Goal: Find specific page/section: Find specific page/section

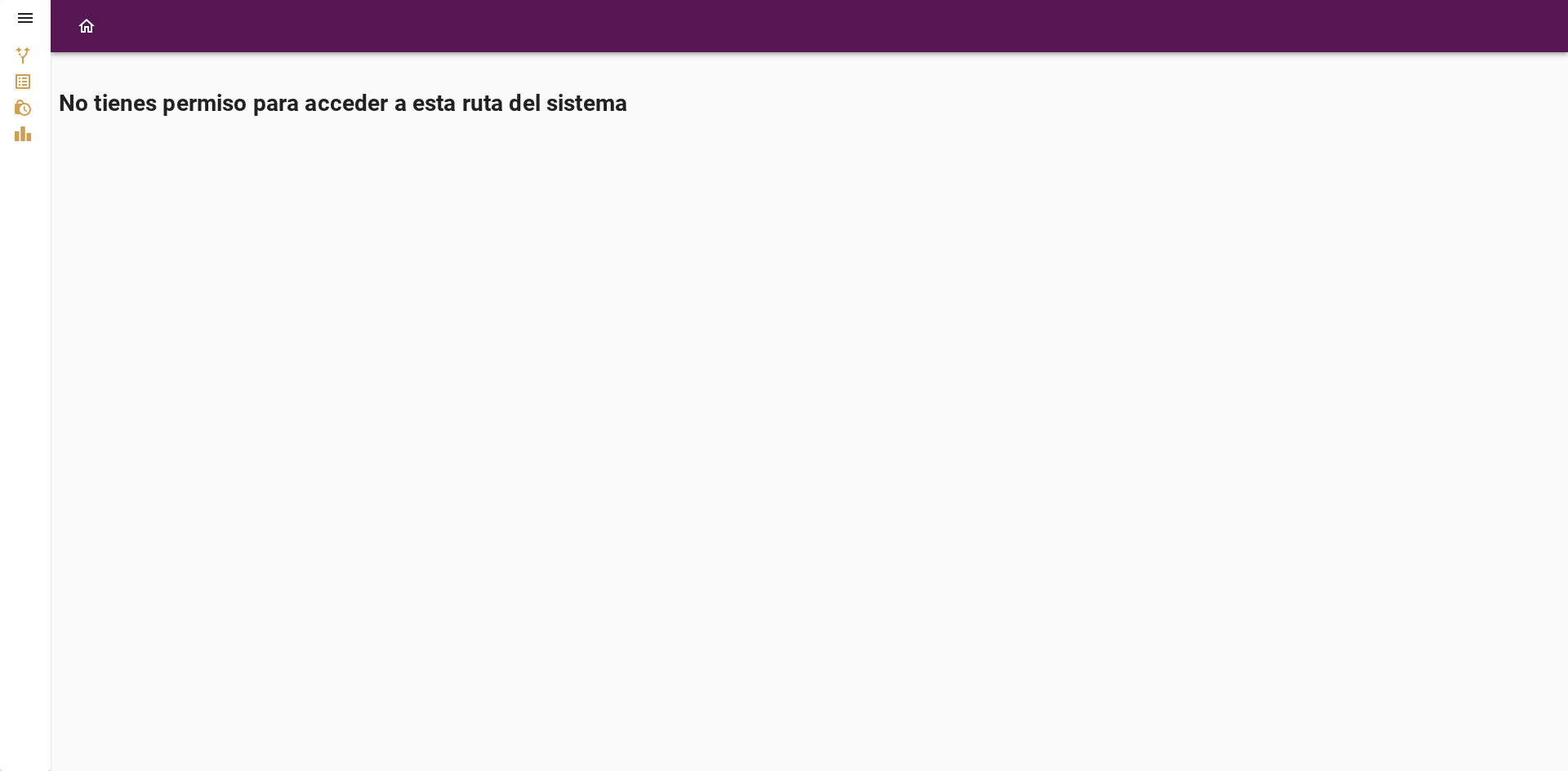
click at [23, 12] on icon at bounding box center [25, 18] width 20 height 20
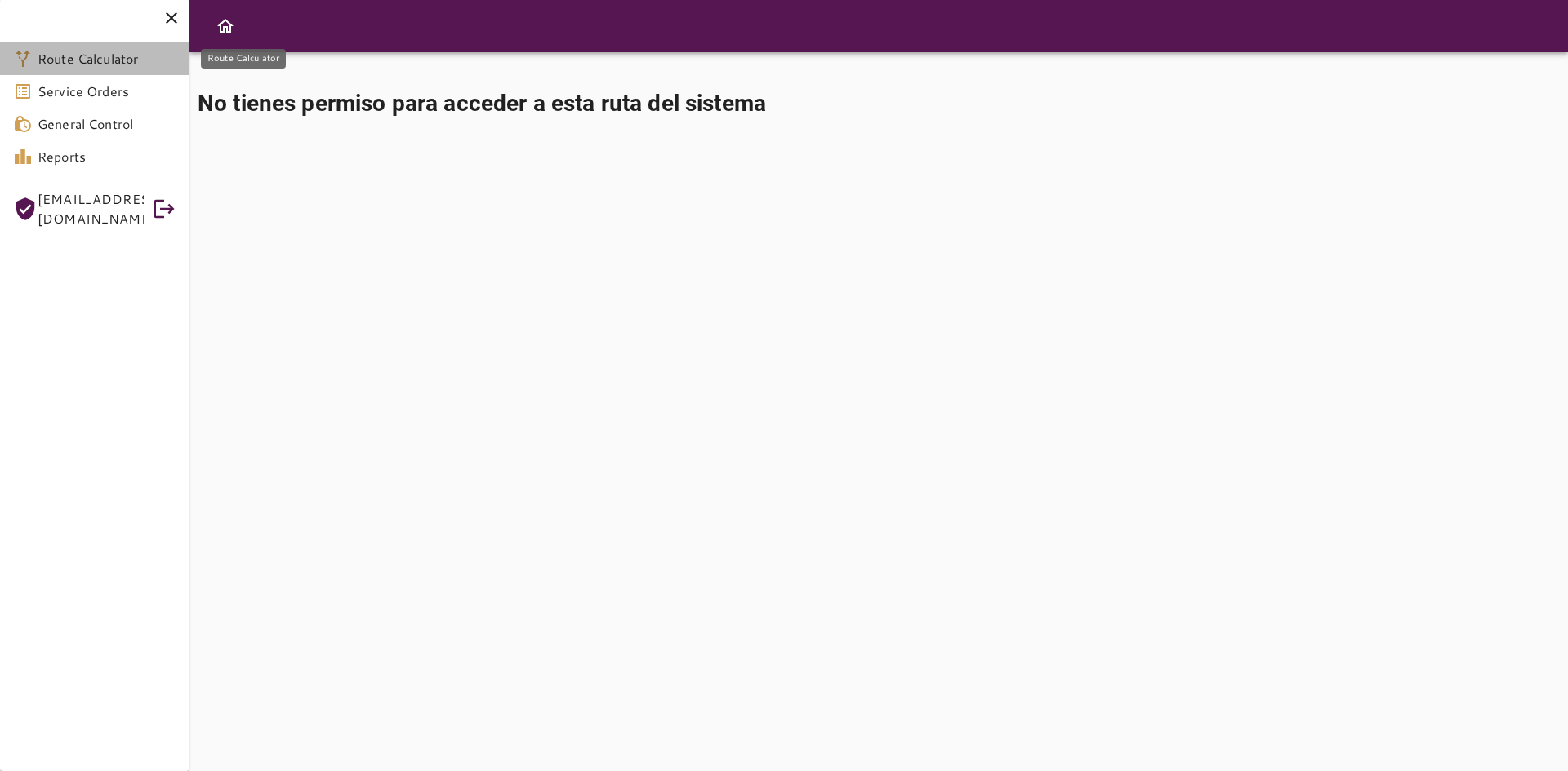
click at [77, 56] on span "Route Calculator" at bounding box center [106, 58] width 139 height 20
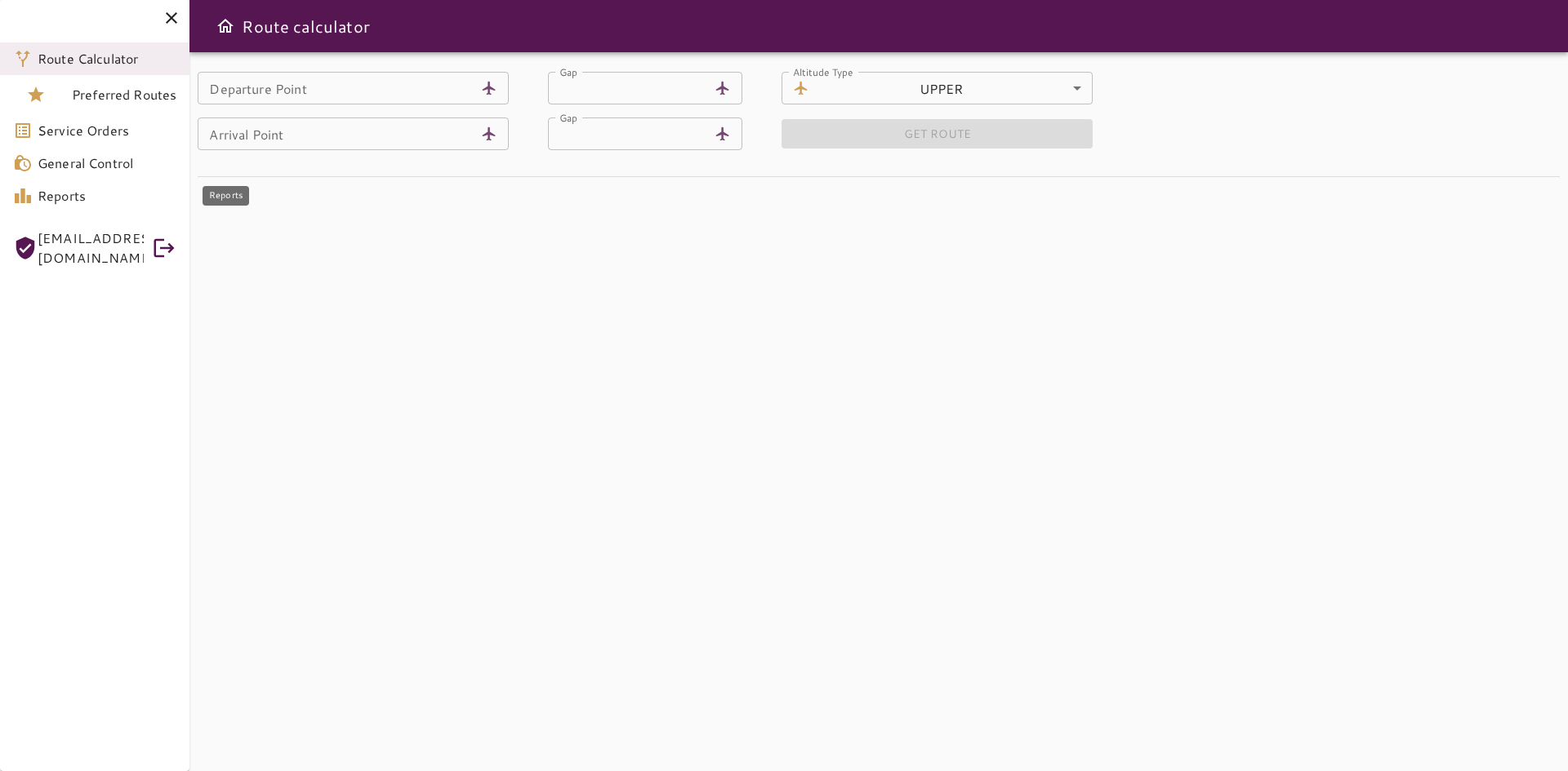
click at [64, 198] on span "Reports" at bounding box center [106, 195] width 139 height 20
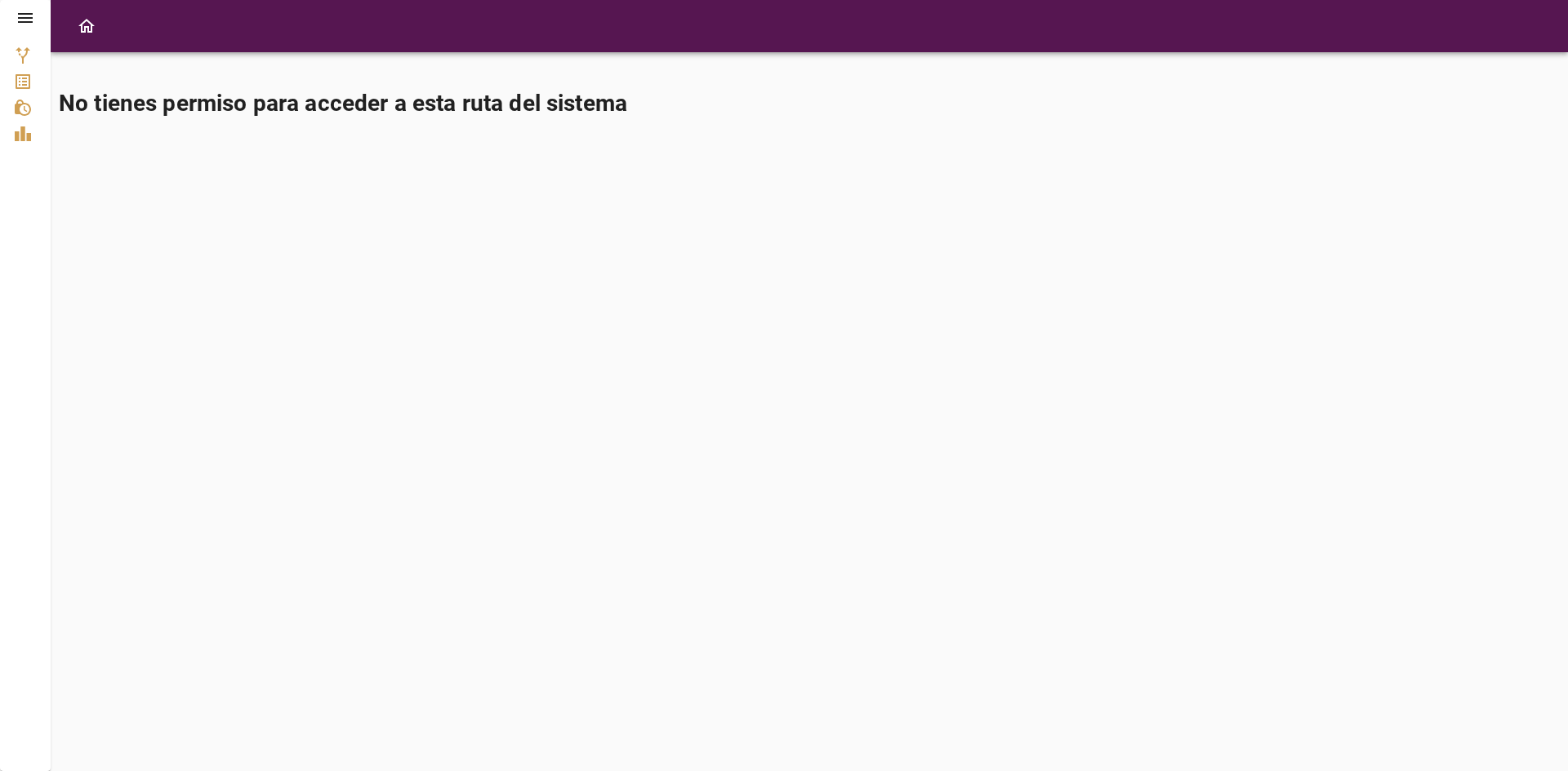
click at [29, 10] on icon at bounding box center [25, 18] width 20 height 20
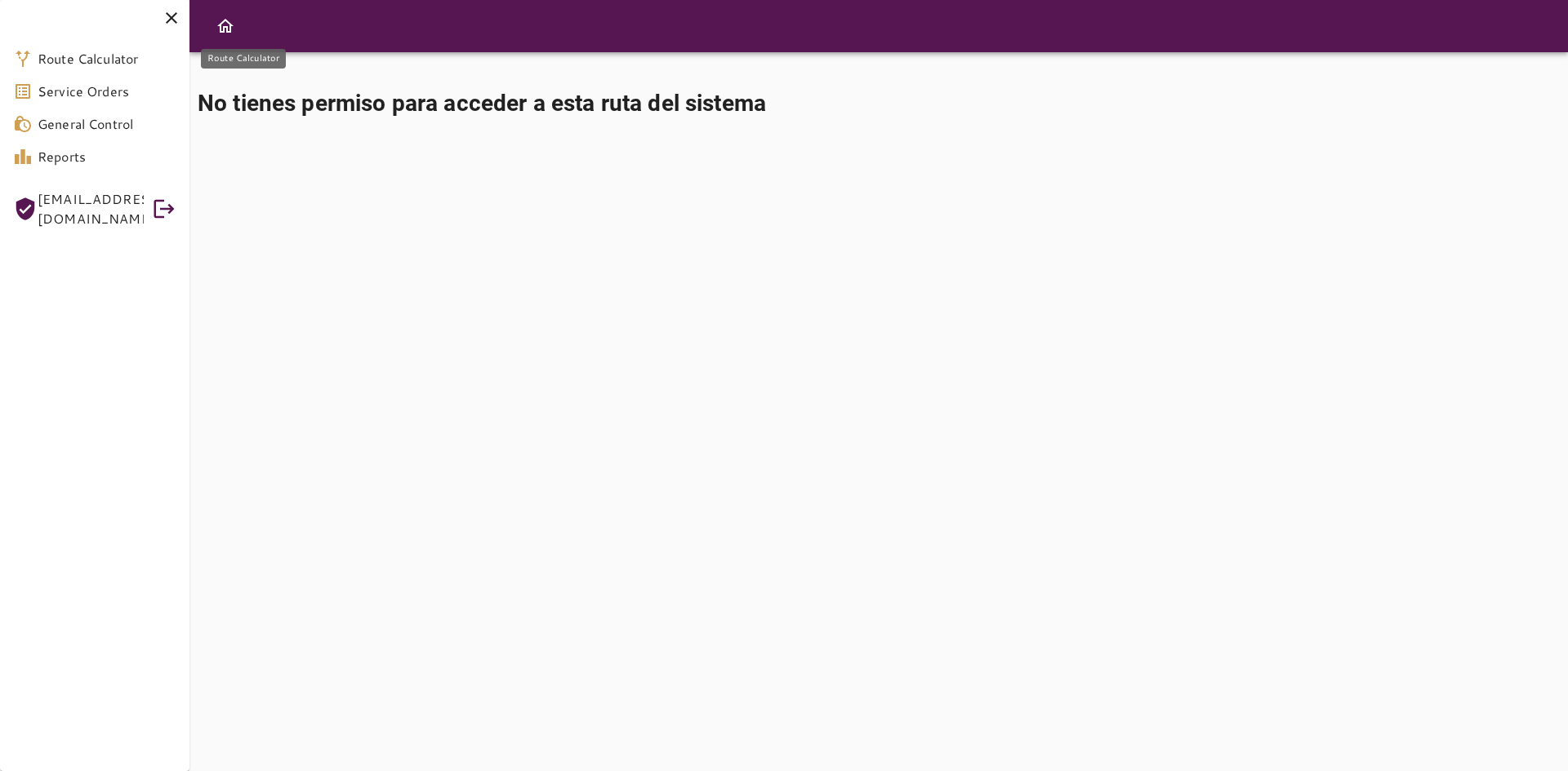
click at [78, 57] on span "Route Calculator" at bounding box center [106, 58] width 139 height 20
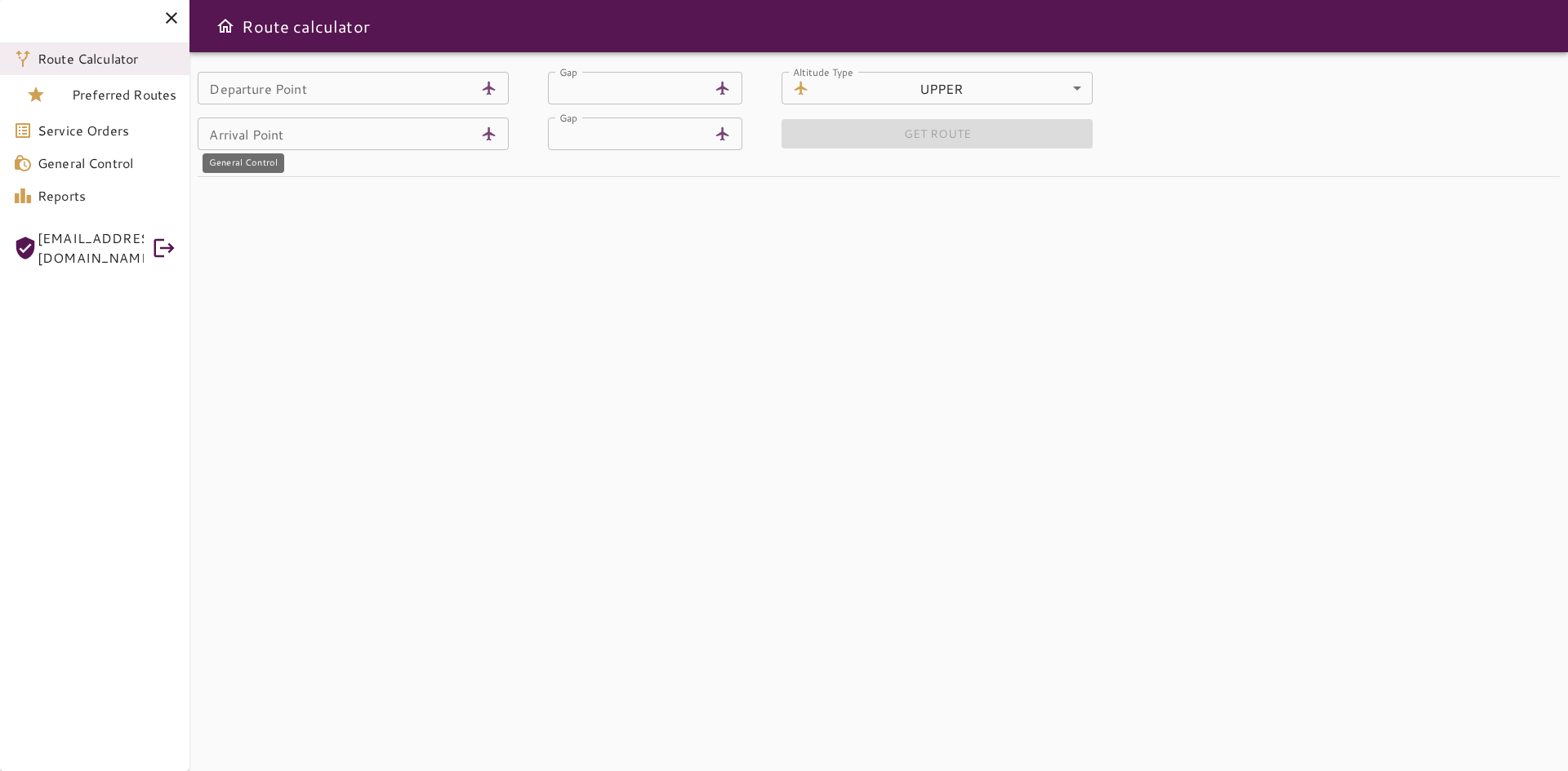
click at [38, 165] on span "General Control" at bounding box center [106, 162] width 139 height 20
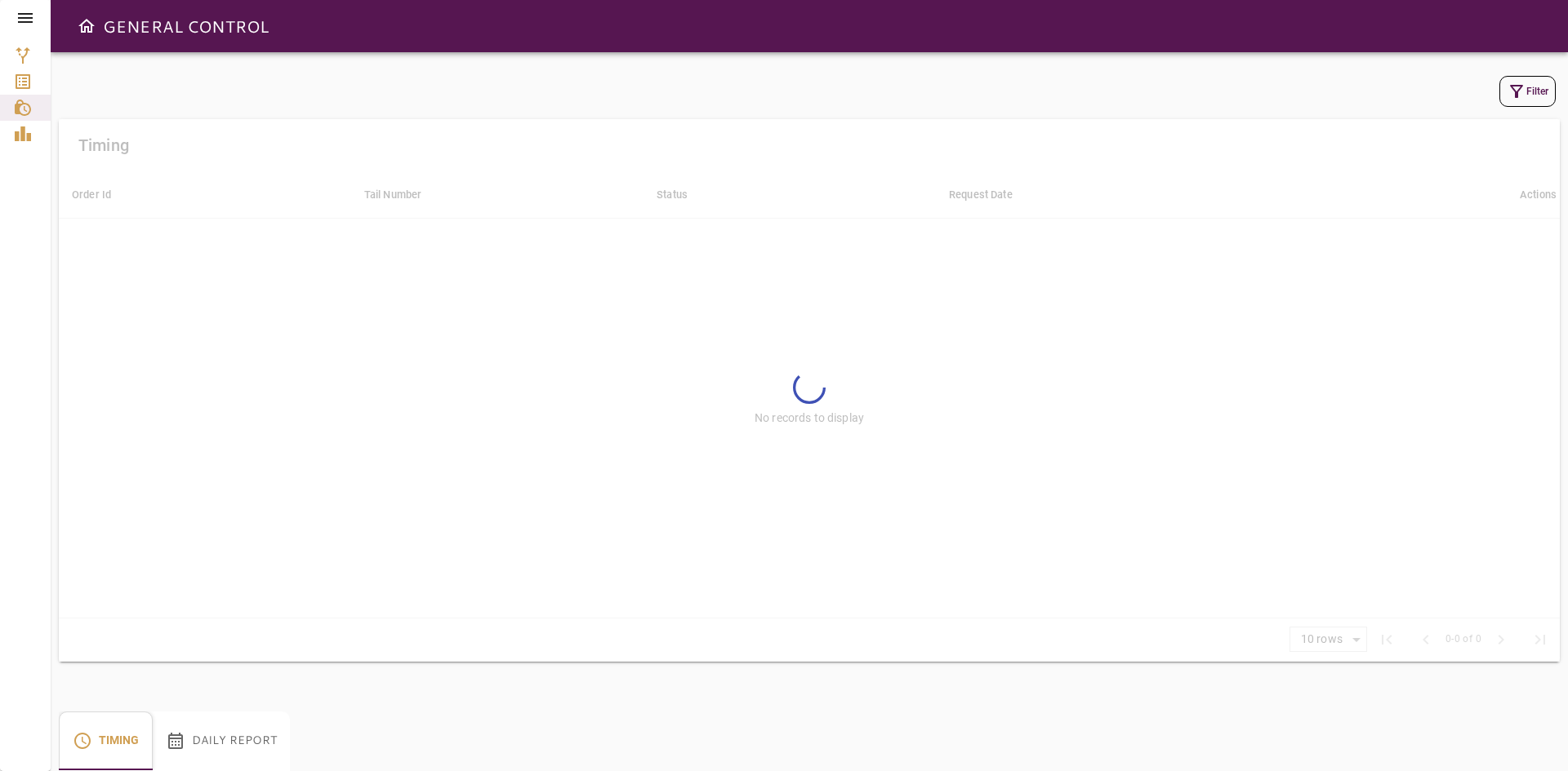
click at [22, 18] on icon at bounding box center [25, 18] width 15 height 9
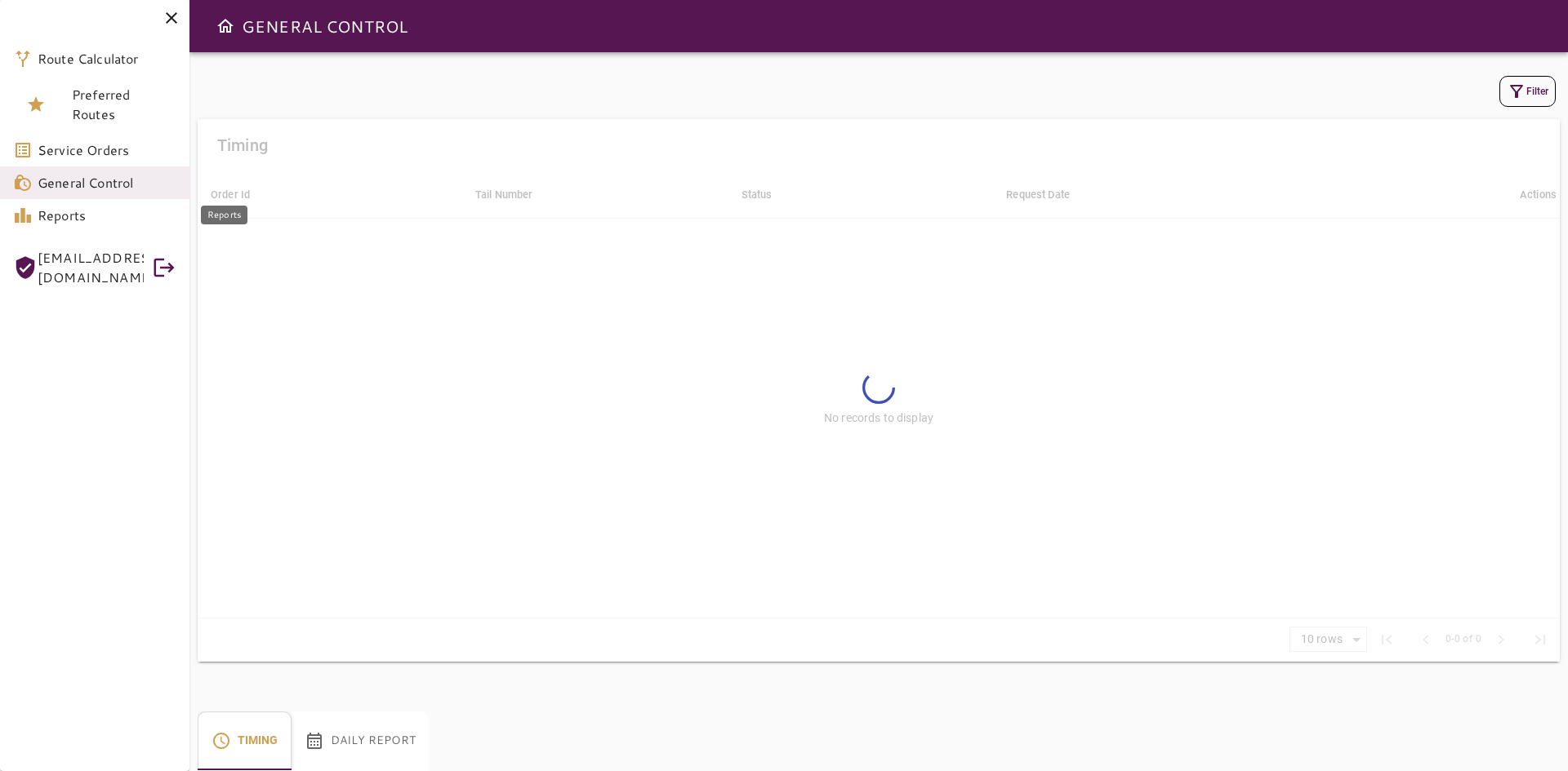
click at [55, 222] on span "Reports" at bounding box center [106, 215] width 139 height 20
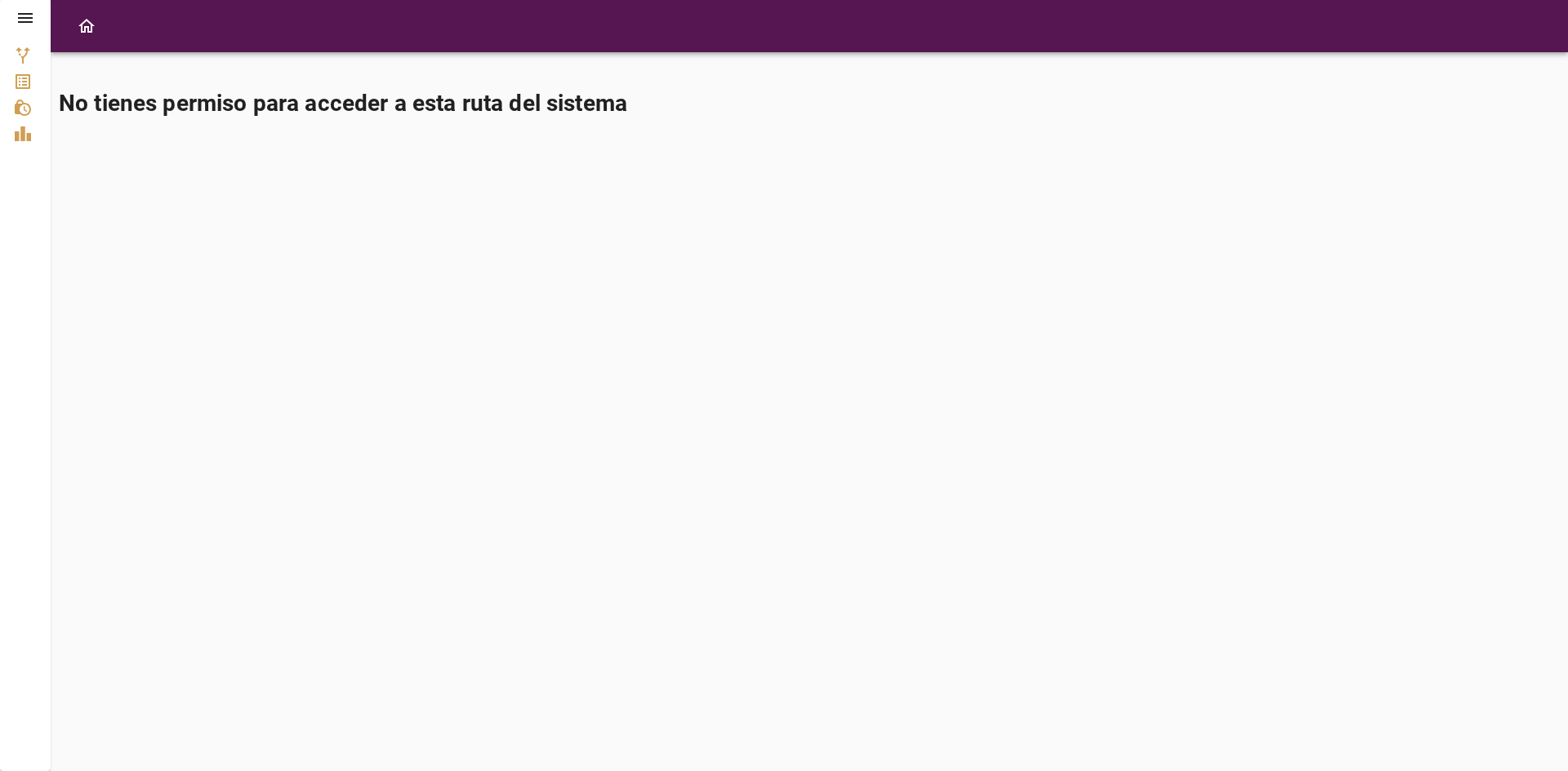
click at [22, 22] on icon at bounding box center [25, 18] width 15 height 9
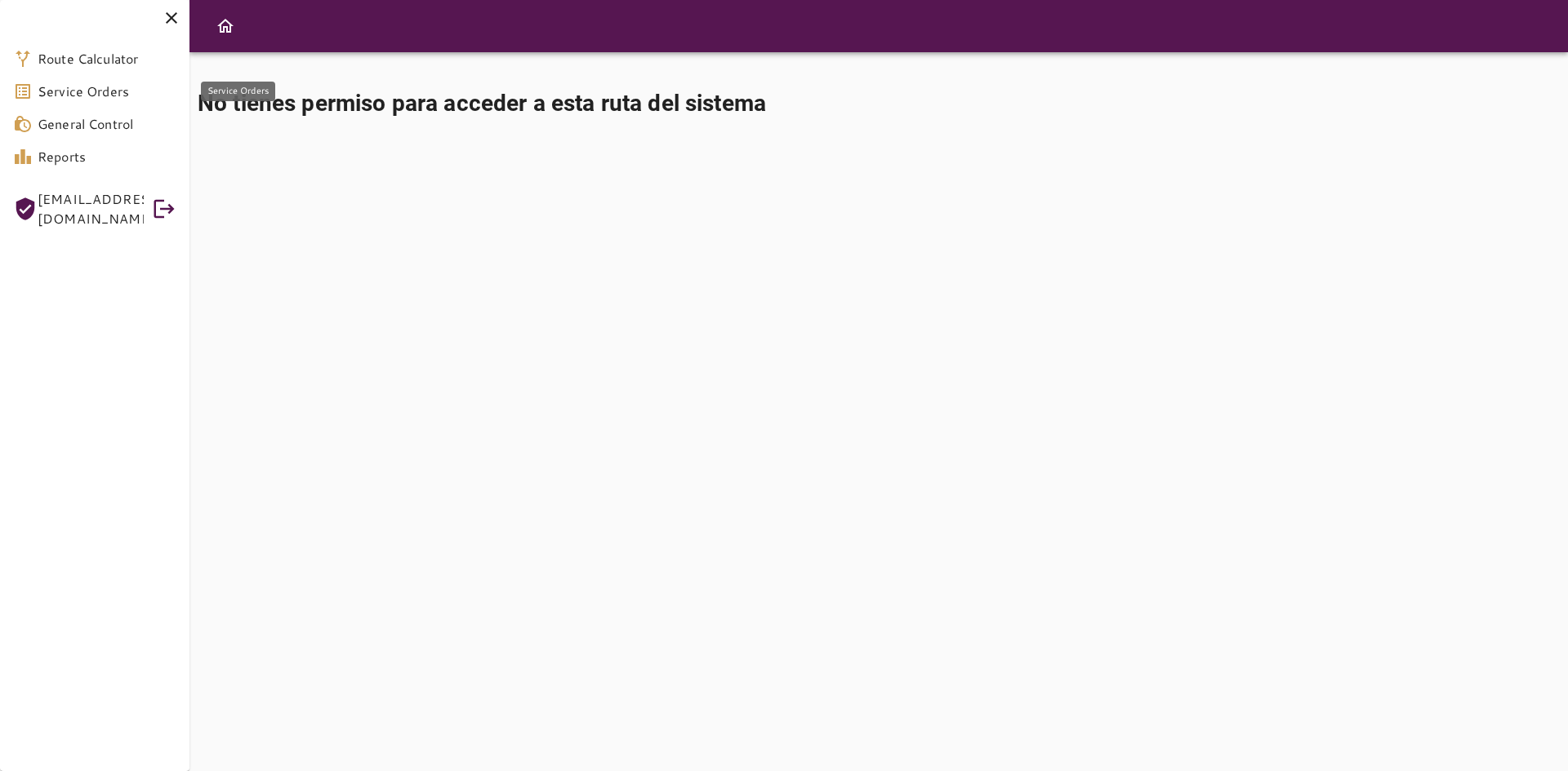
click at [65, 96] on span "Service Orders" at bounding box center [106, 91] width 139 height 20
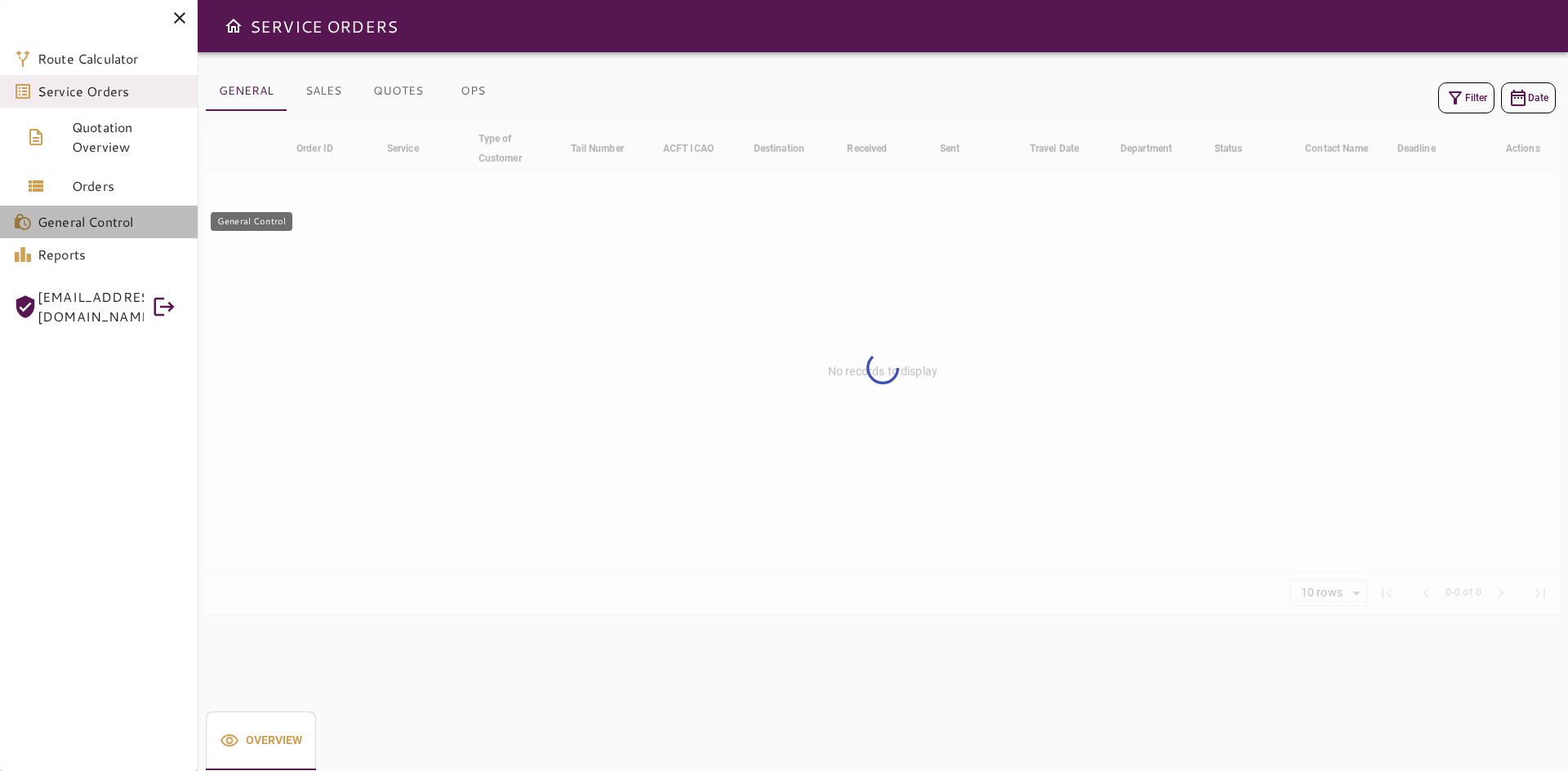
click at [68, 215] on span "General Control" at bounding box center [110, 221] width 147 height 20
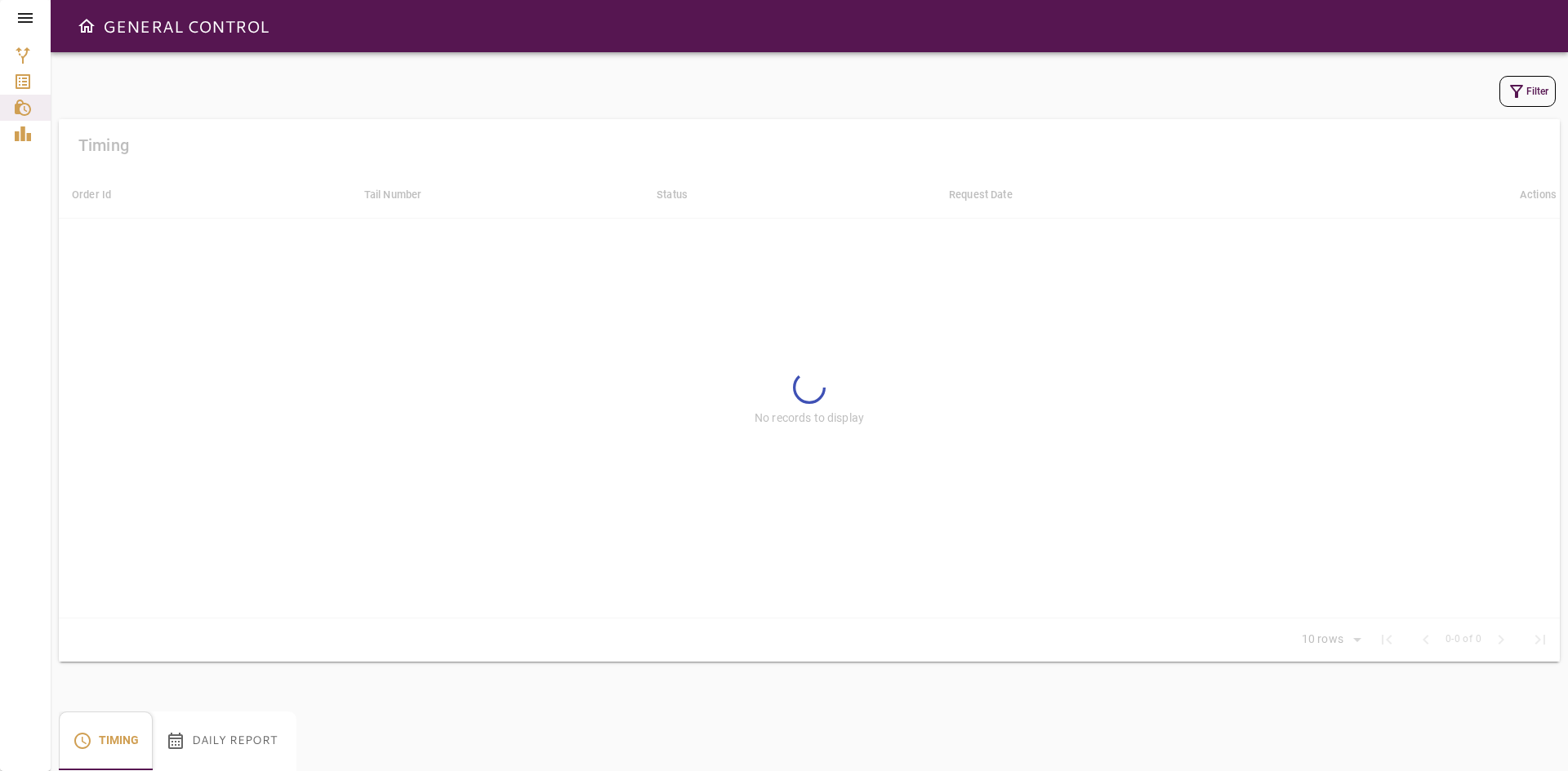
click at [29, 17] on icon at bounding box center [25, 18] width 15 height 9
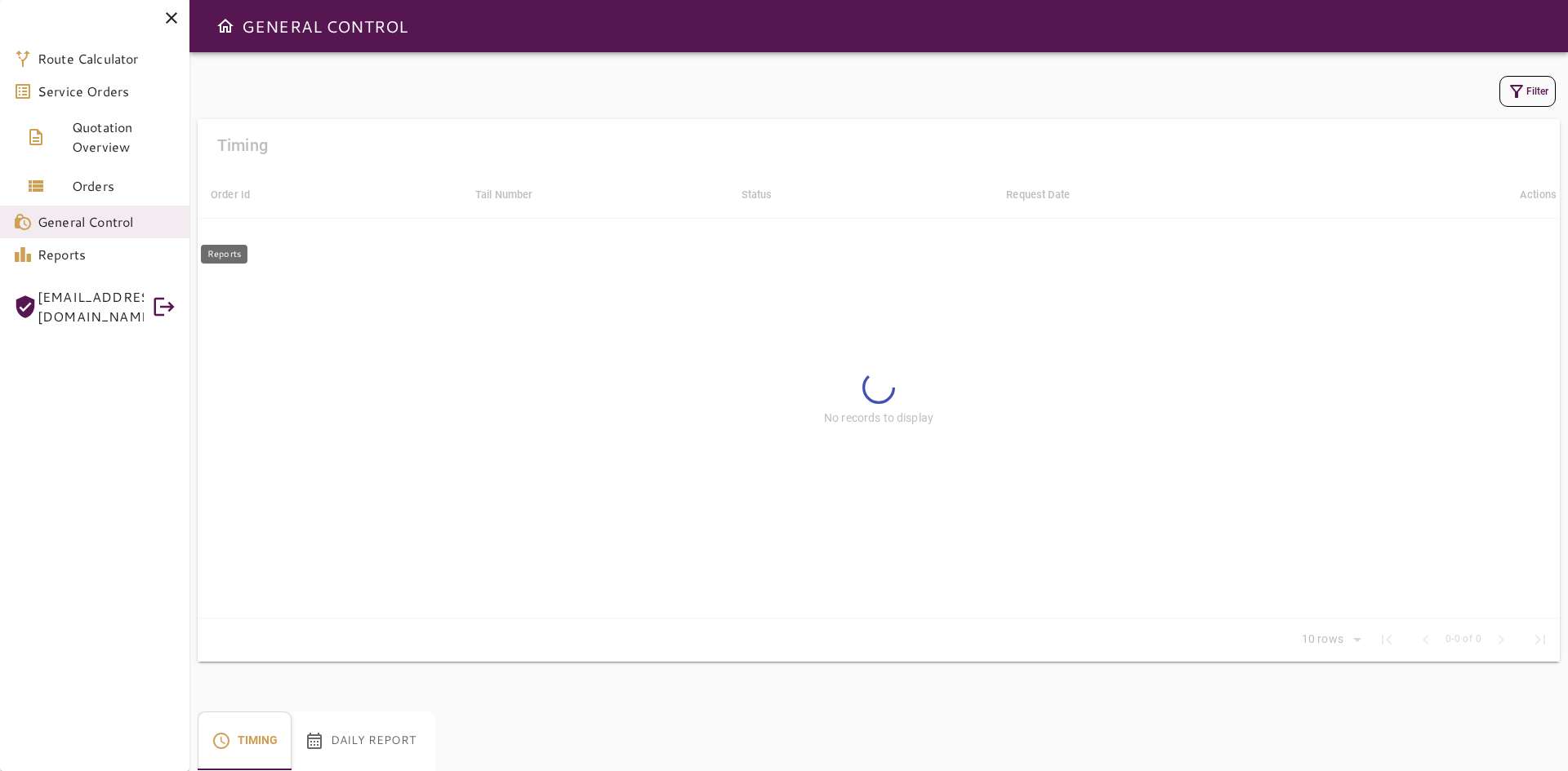
click at [57, 259] on span "Reports" at bounding box center [106, 254] width 139 height 20
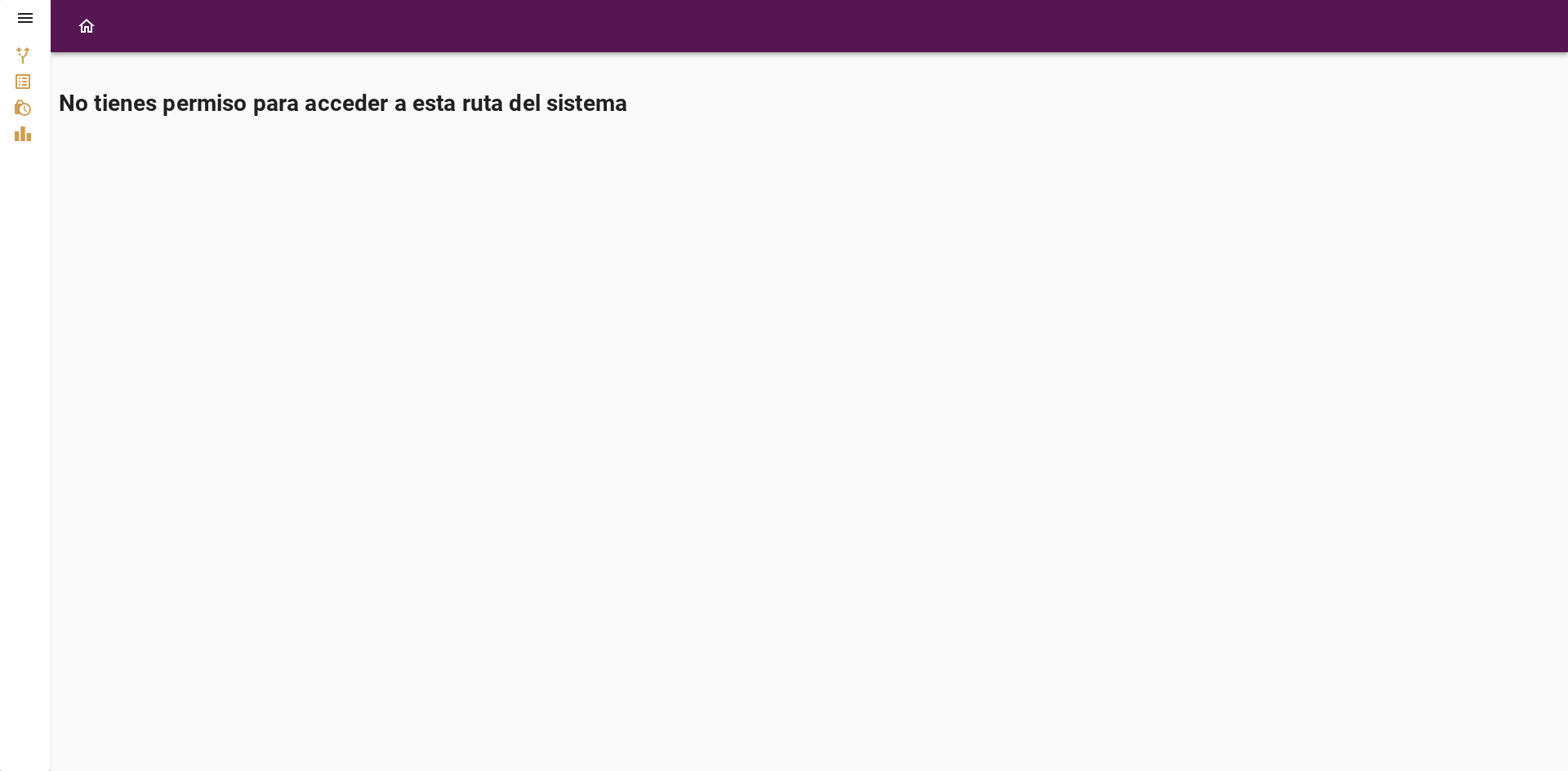
click at [16, 22] on icon at bounding box center [25, 18] width 20 height 20
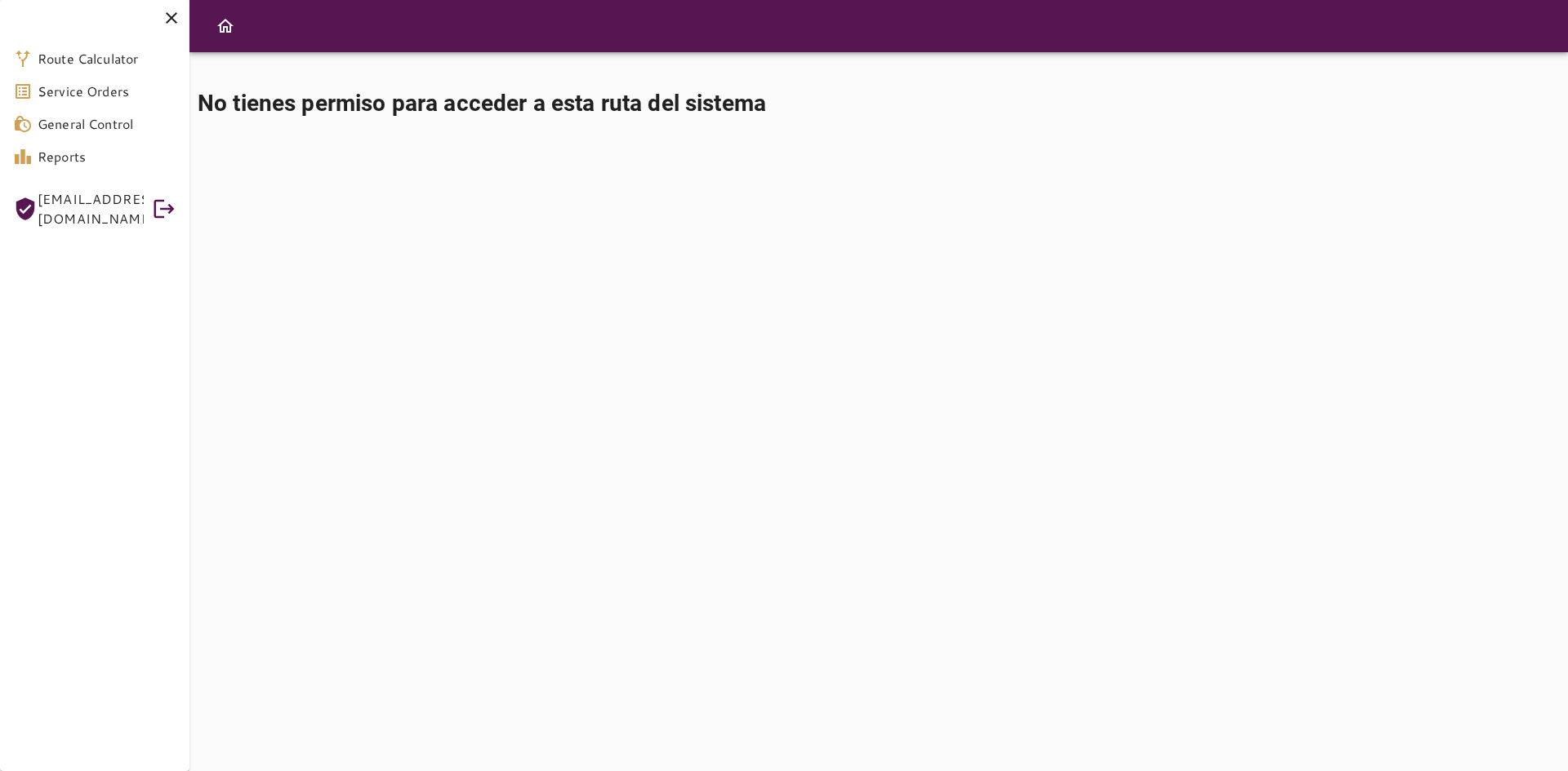
click at [172, 23] on icon at bounding box center [171, 18] width 20 height 20
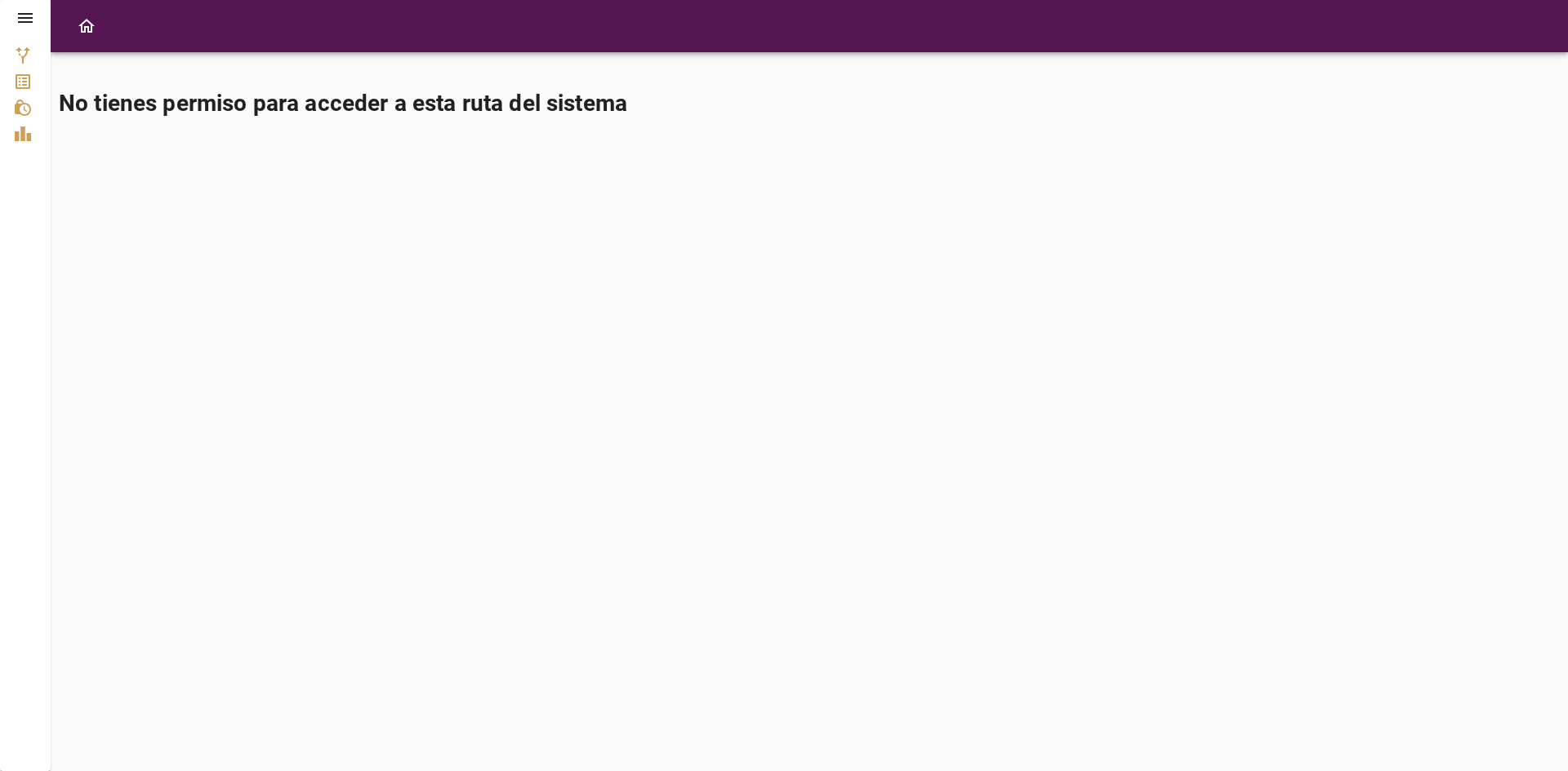
click at [10, 10] on div at bounding box center [25, 18] width 50 height 35
click at [21, 14] on icon at bounding box center [25, 18] width 15 height 9
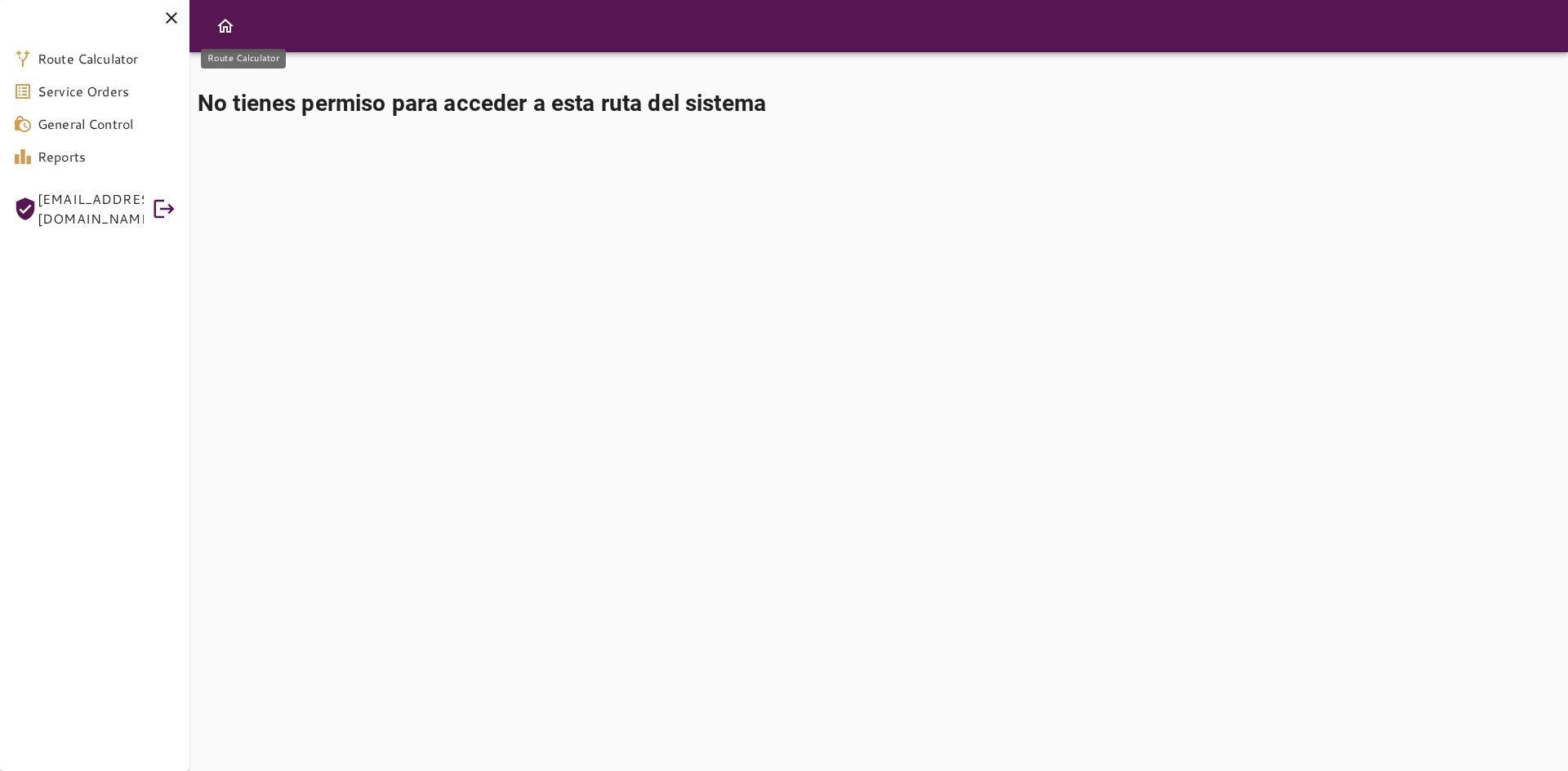
click at [96, 62] on span "Route Calculator" at bounding box center [106, 58] width 139 height 20
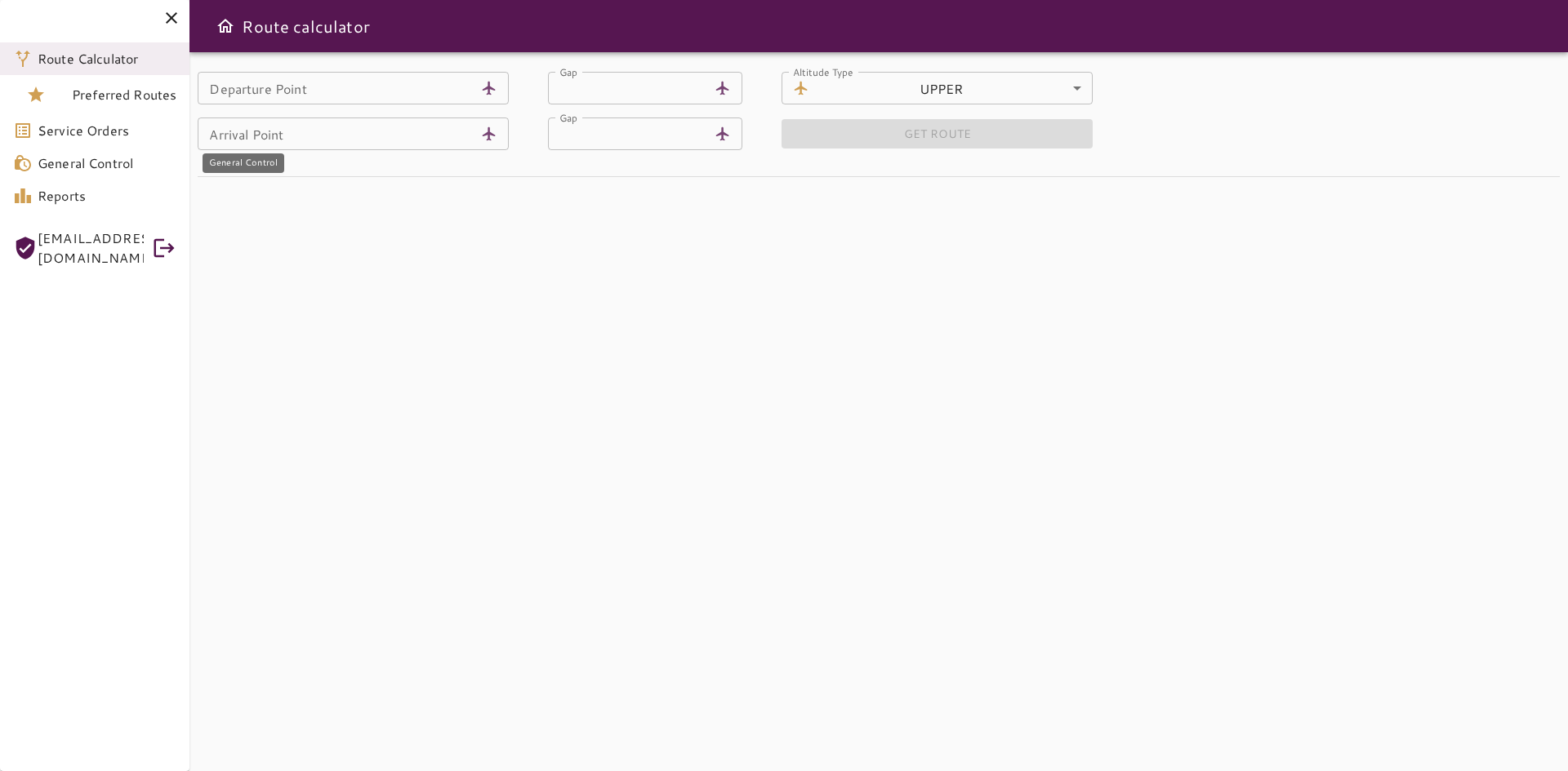
click at [63, 173] on link "General Control" at bounding box center [94, 162] width 190 height 33
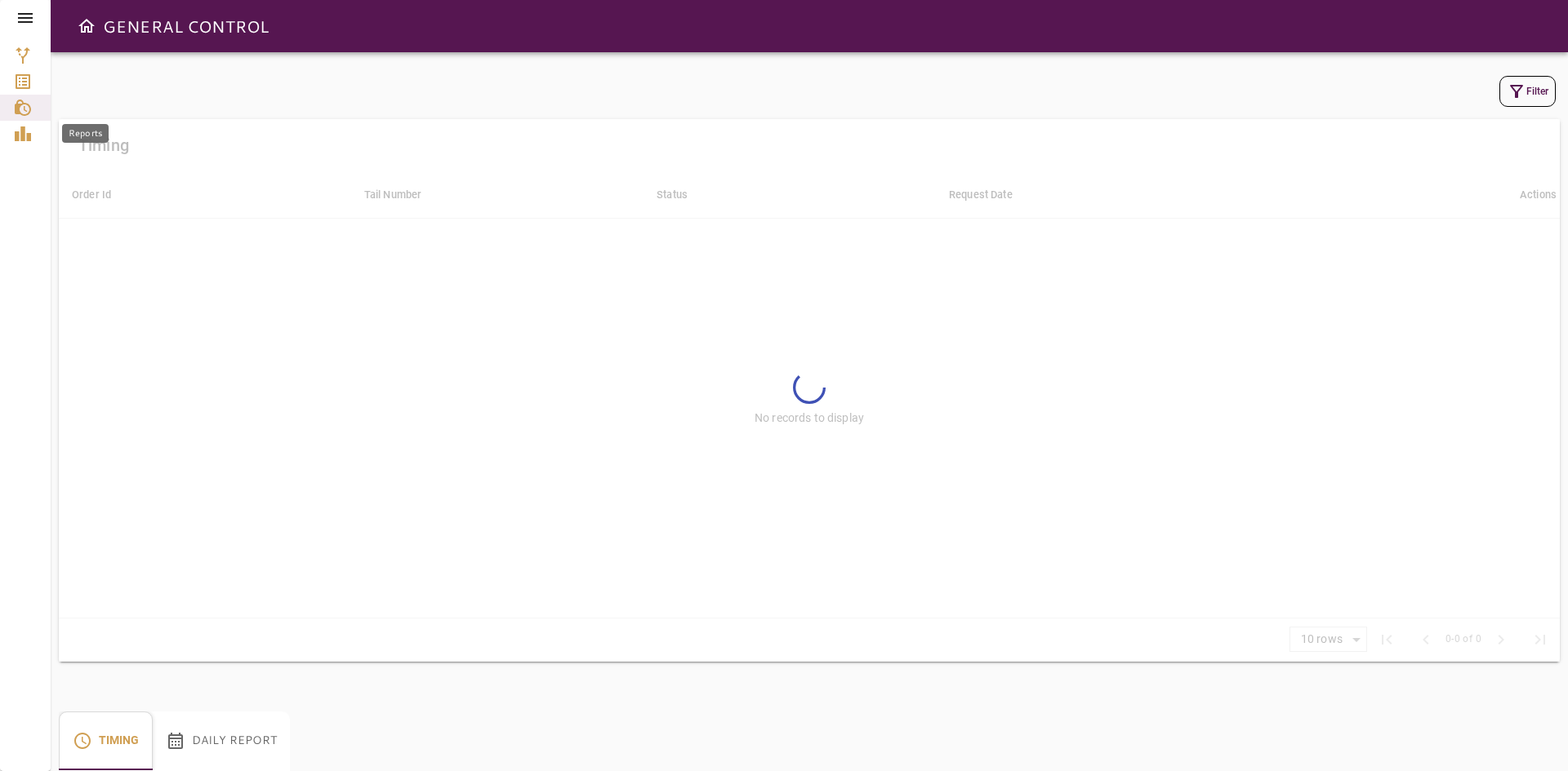
click at [24, 130] on icon "Reports" at bounding box center [22, 134] width 16 height 15
click at [32, 128] on icon "Reports" at bounding box center [22, 133] width 20 height 20
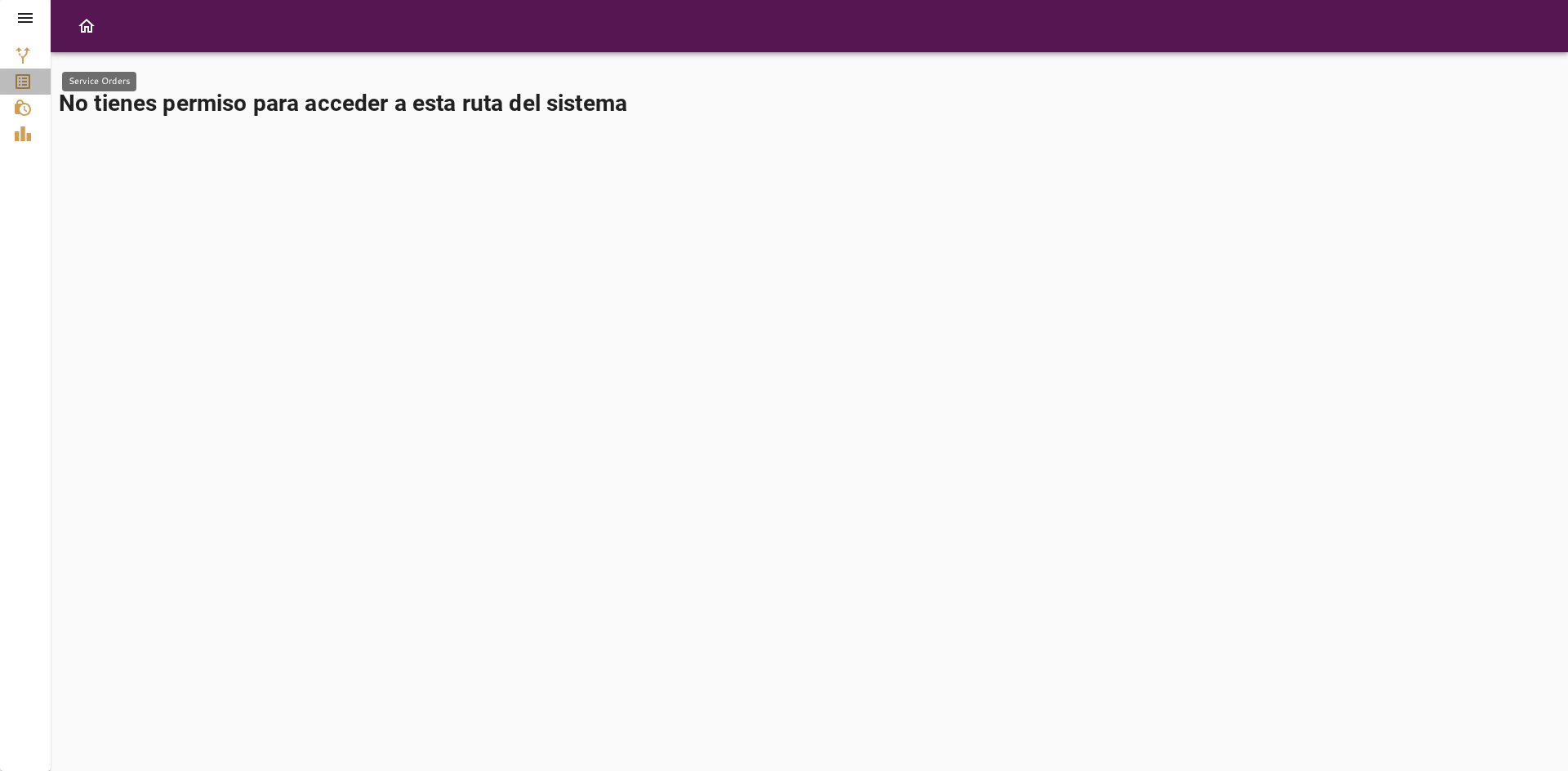
click at [28, 70] on link "Service Orders" at bounding box center [25, 81] width 50 height 26
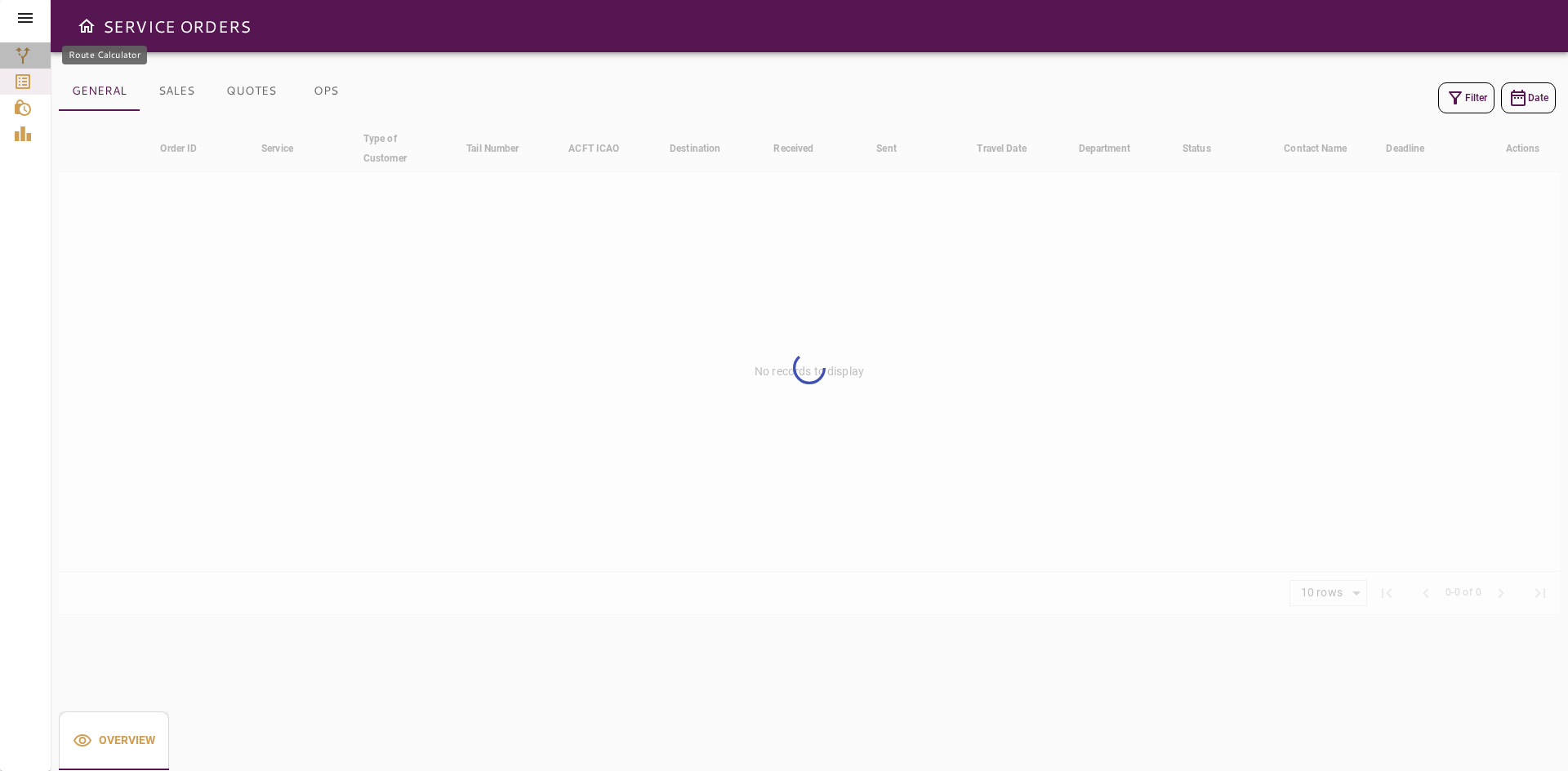
click at [32, 54] on icon "Route Calculator" at bounding box center [22, 55] width 20 height 20
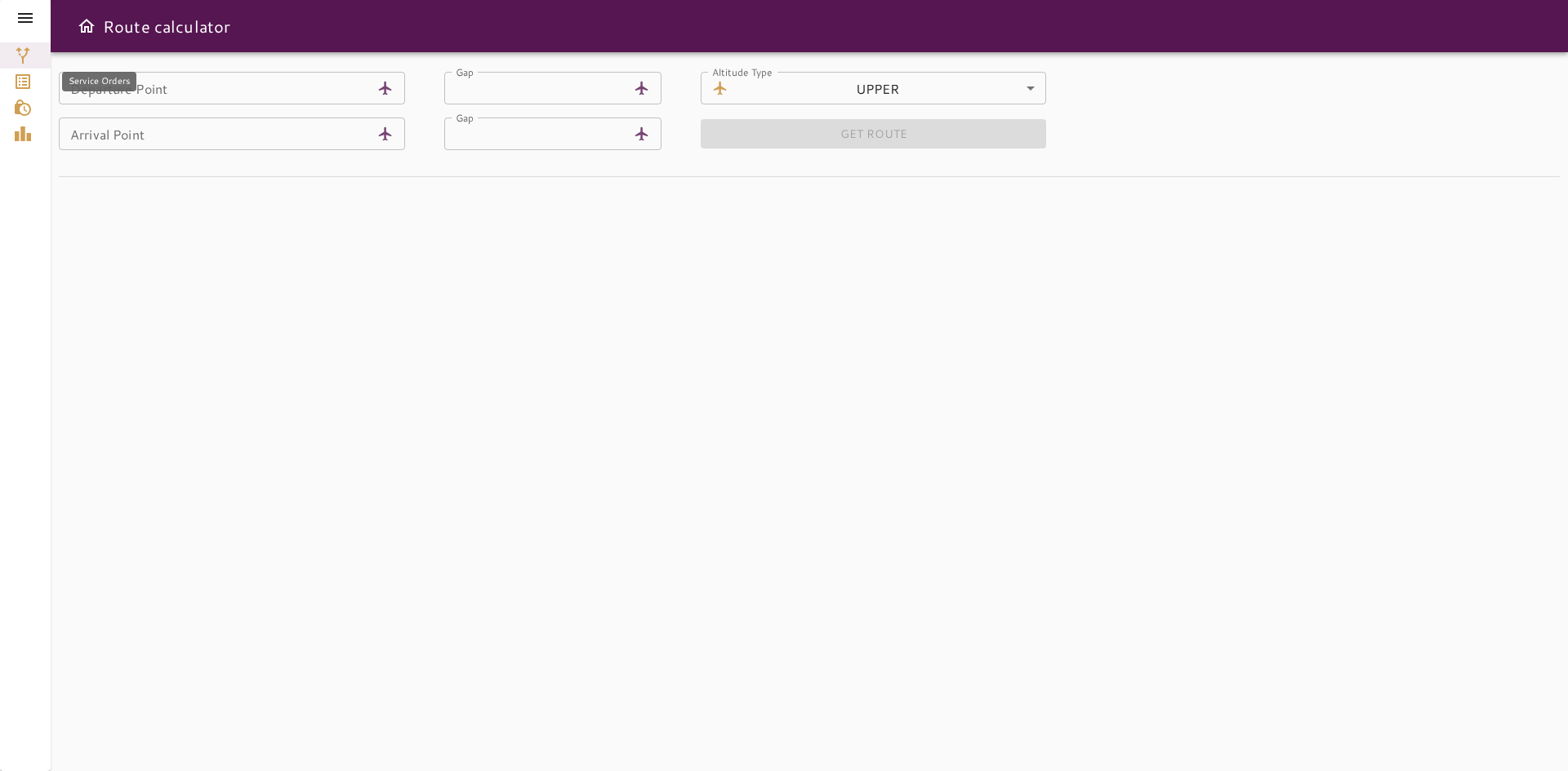
click at [27, 75] on icon "Service Orders" at bounding box center [23, 82] width 15 height 15
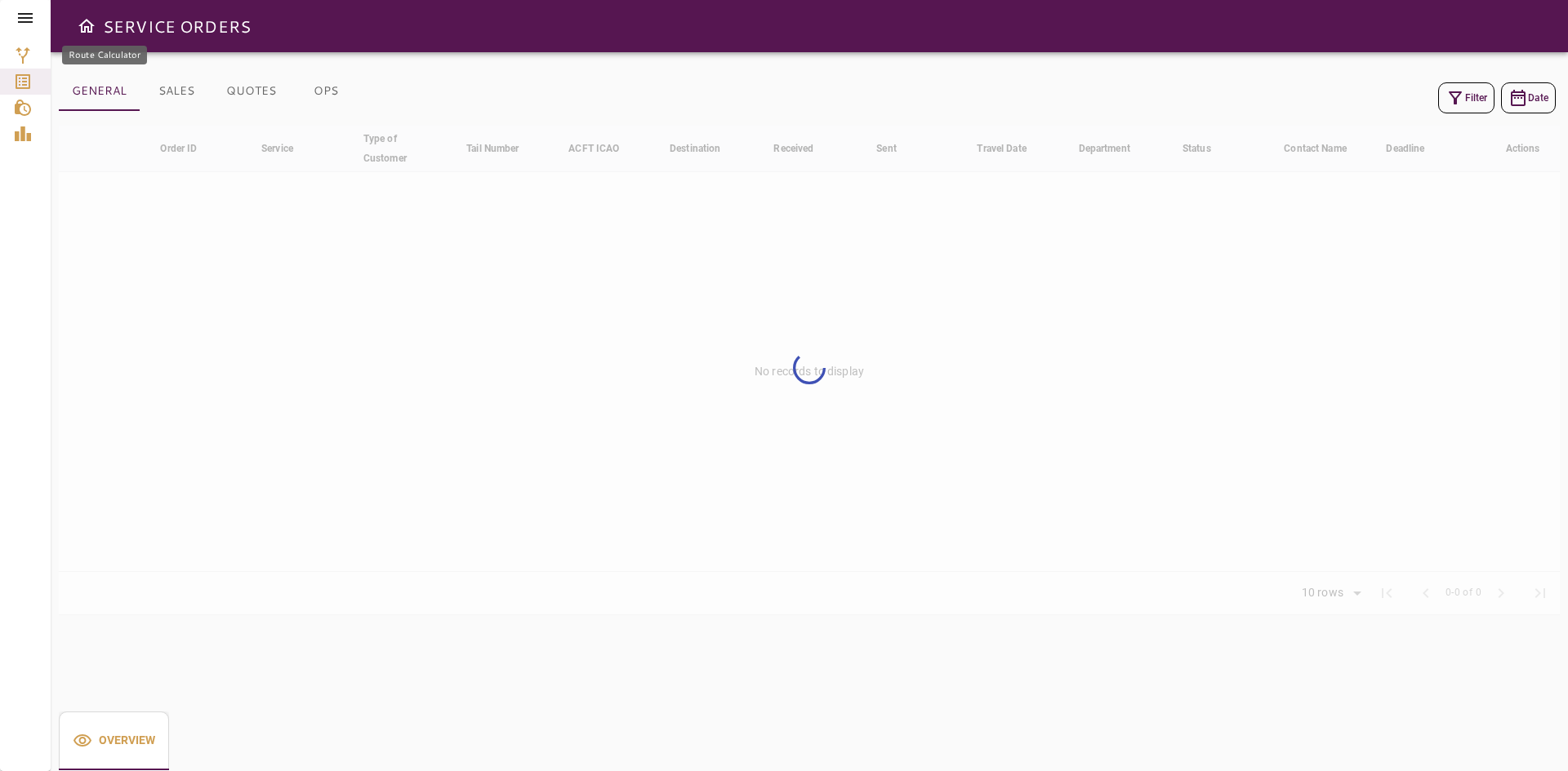
click at [32, 60] on icon "Route Calculator" at bounding box center [22, 55] width 20 height 20
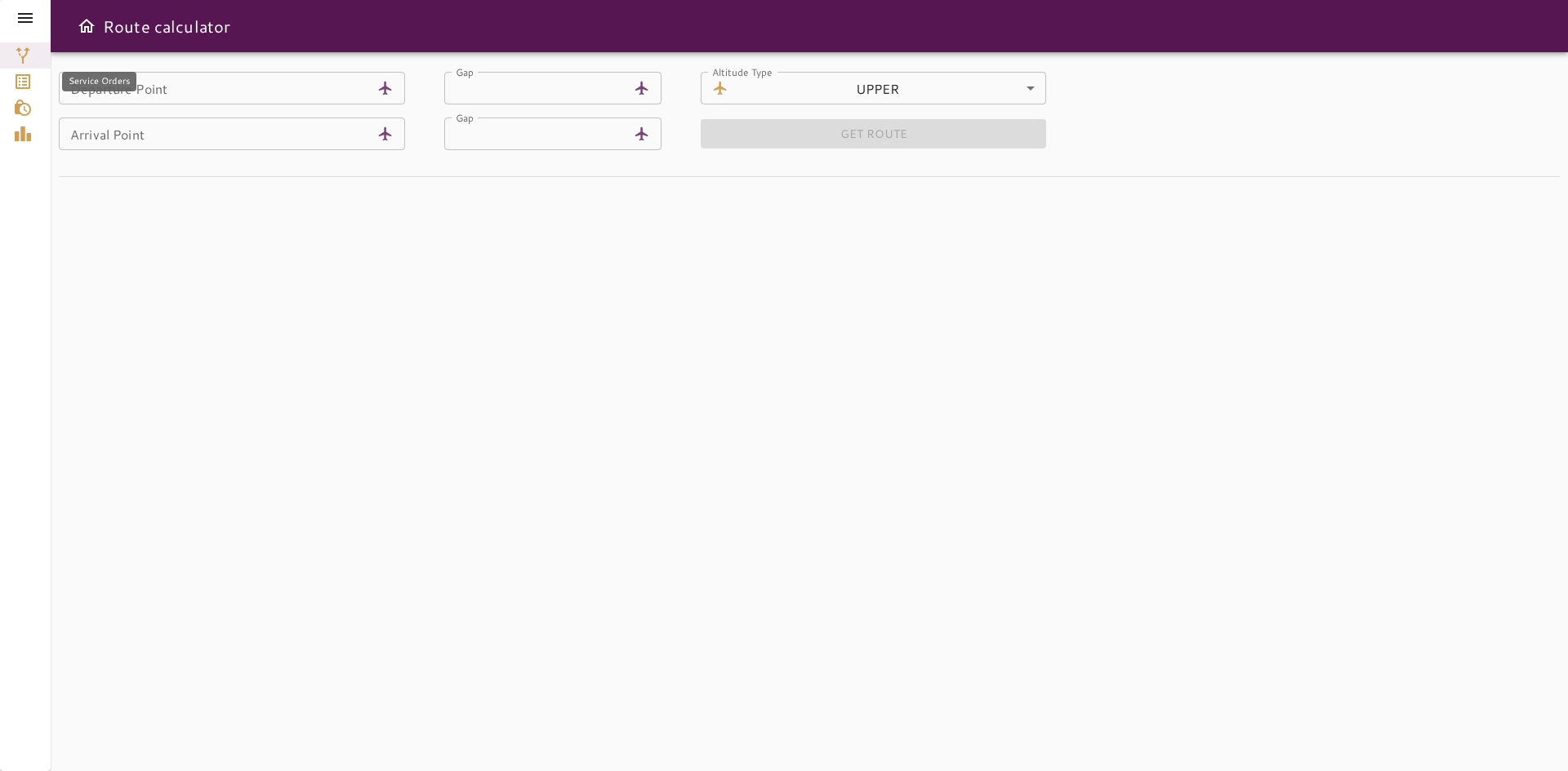
click at [36, 86] on div "Service Orders" at bounding box center [25, 81] width 24 height 20
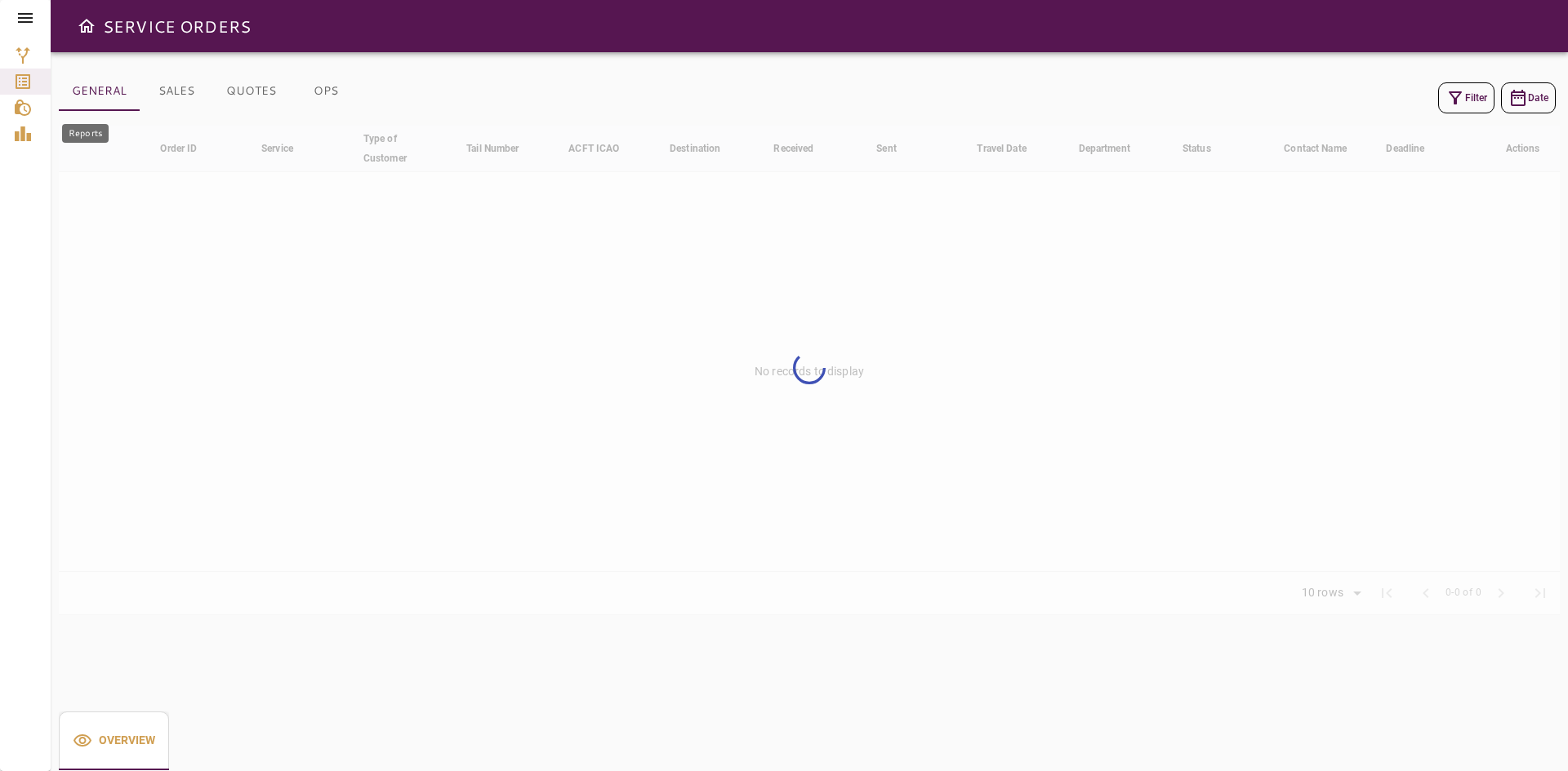
click at [27, 137] on icon "Reports" at bounding box center [22, 134] width 16 height 15
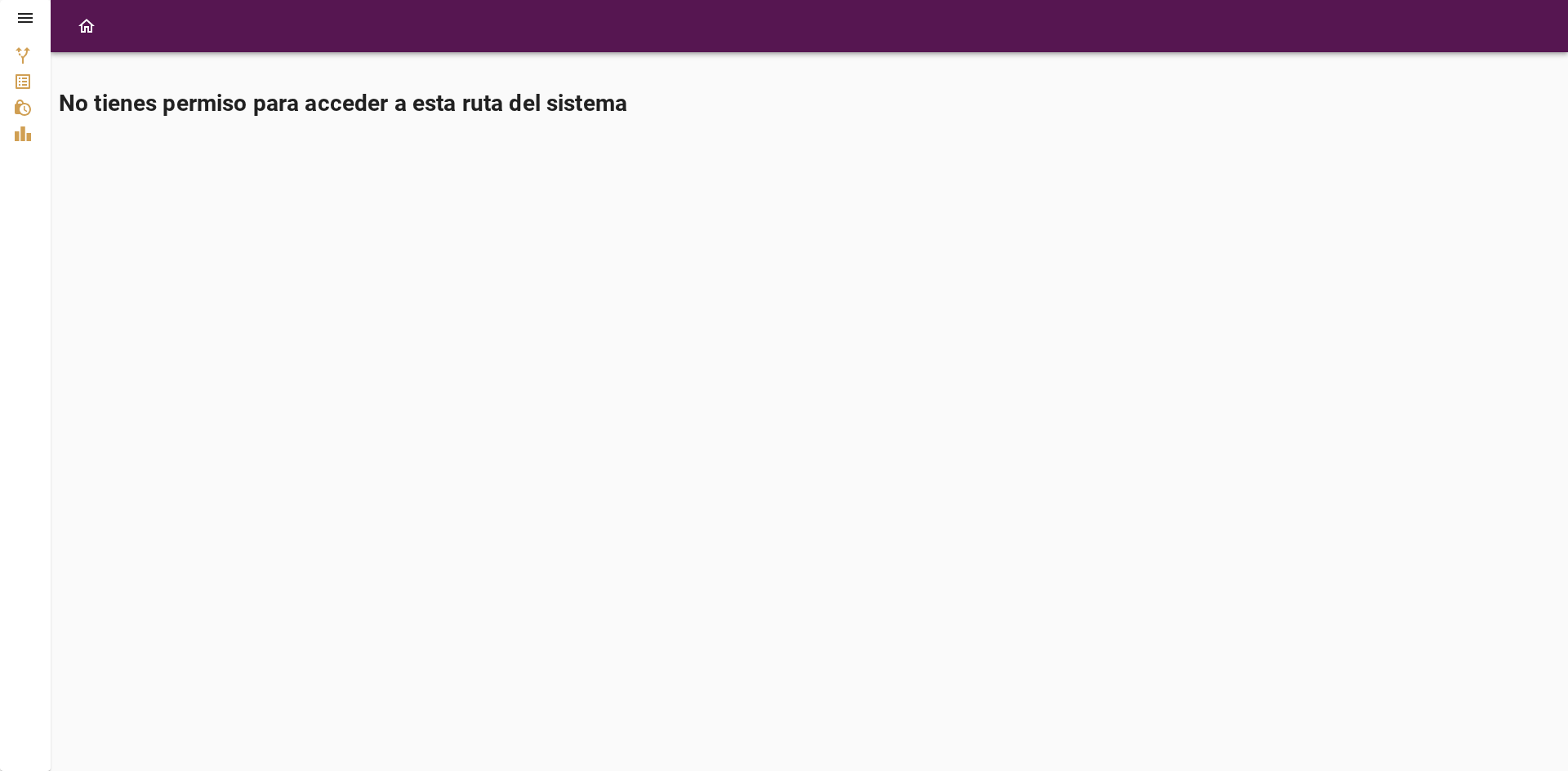
click at [18, 138] on icon "Reports" at bounding box center [22, 134] width 16 height 15
click at [24, 9] on icon at bounding box center [25, 18] width 20 height 20
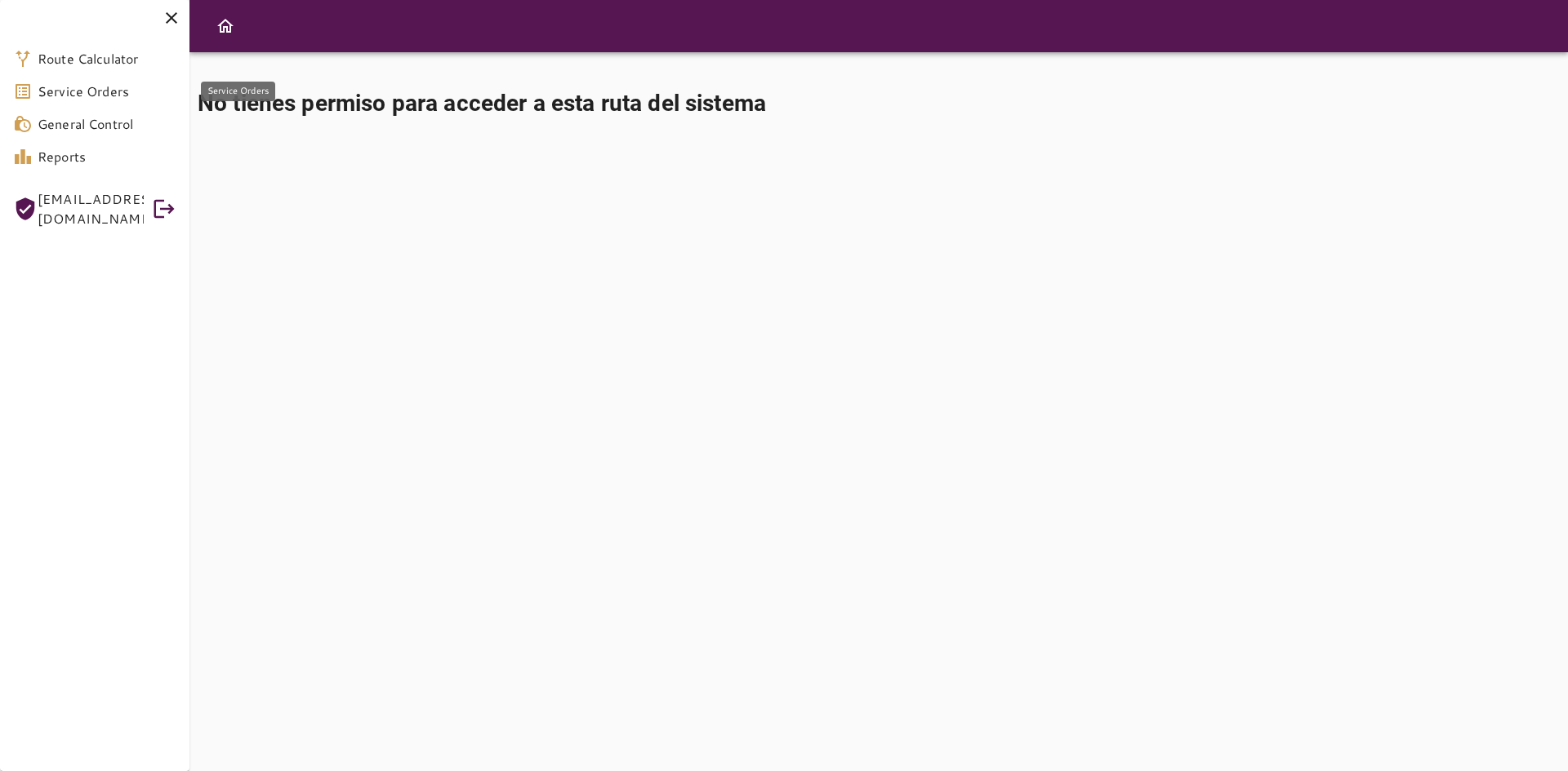
click at [89, 84] on span "Service Orders" at bounding box center [106, 91] width 139 height 20
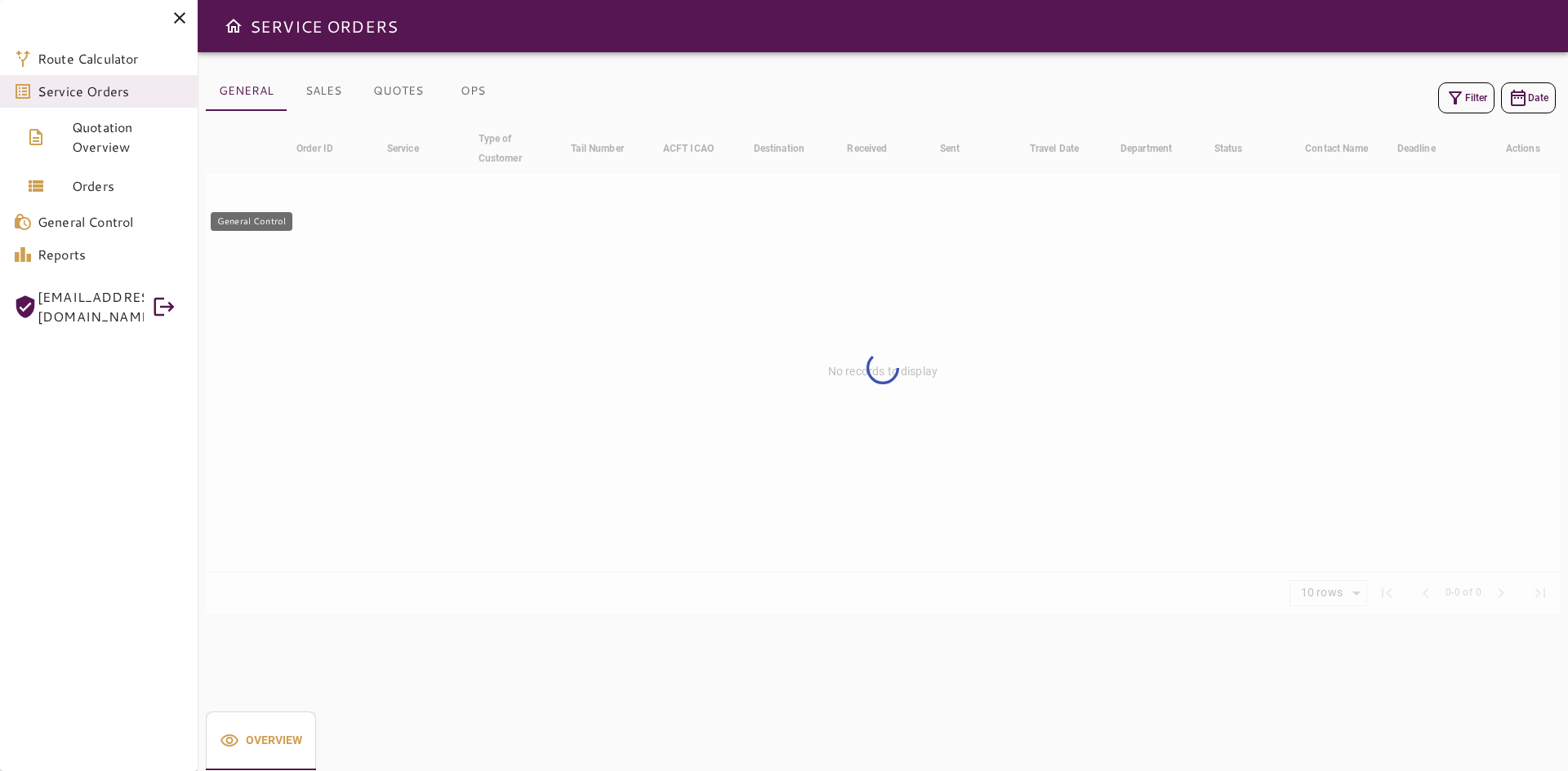
click at [71, 224] on span "General Control" at bounding box center [110, 221] width 147 height 20
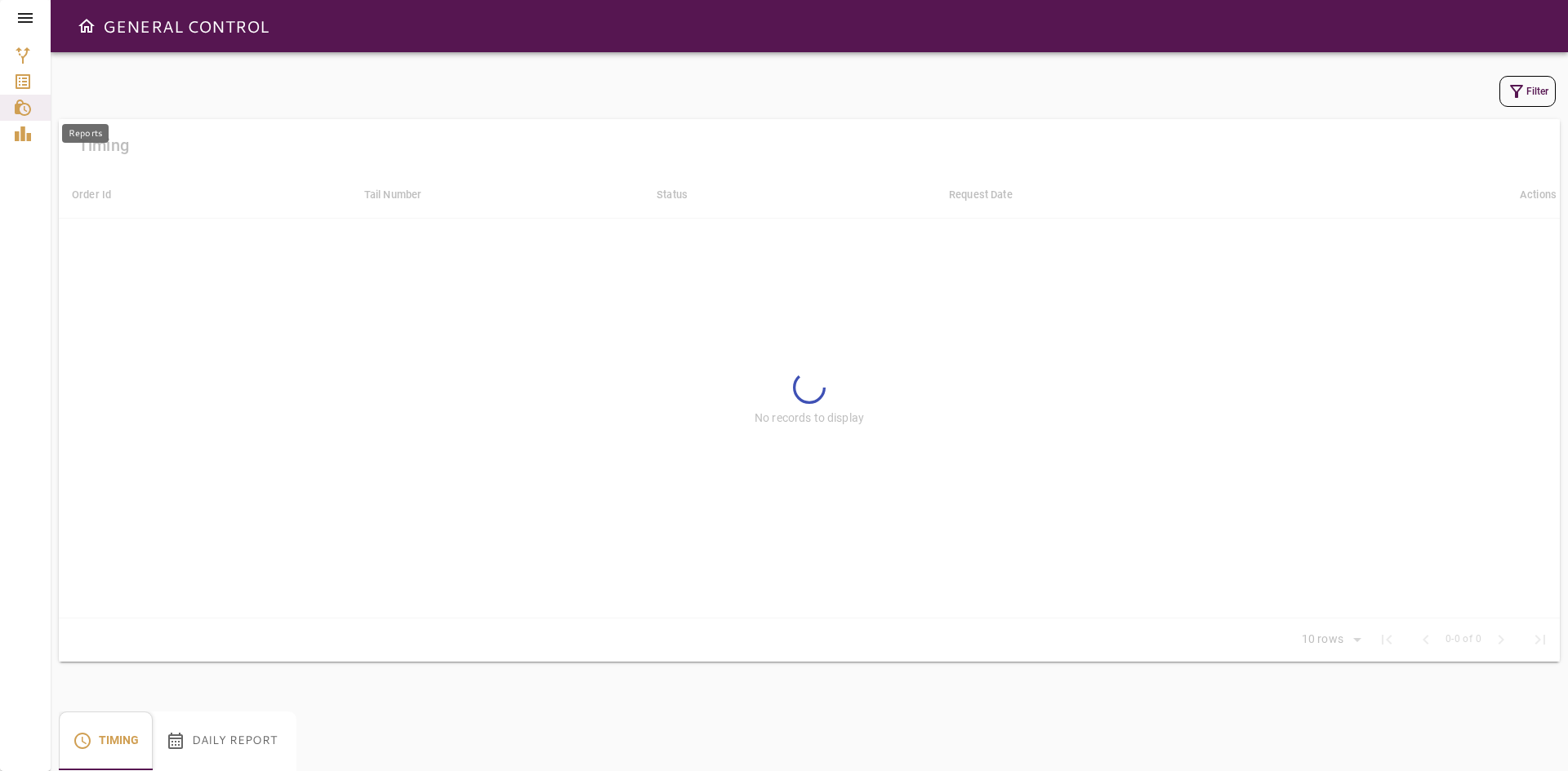
click at [28, 127] on icon "Reports" at bounding box center [22, 133] width 20 height 20
